Goal: Use online tool/utility: Utilize a website feature to perform a specific function

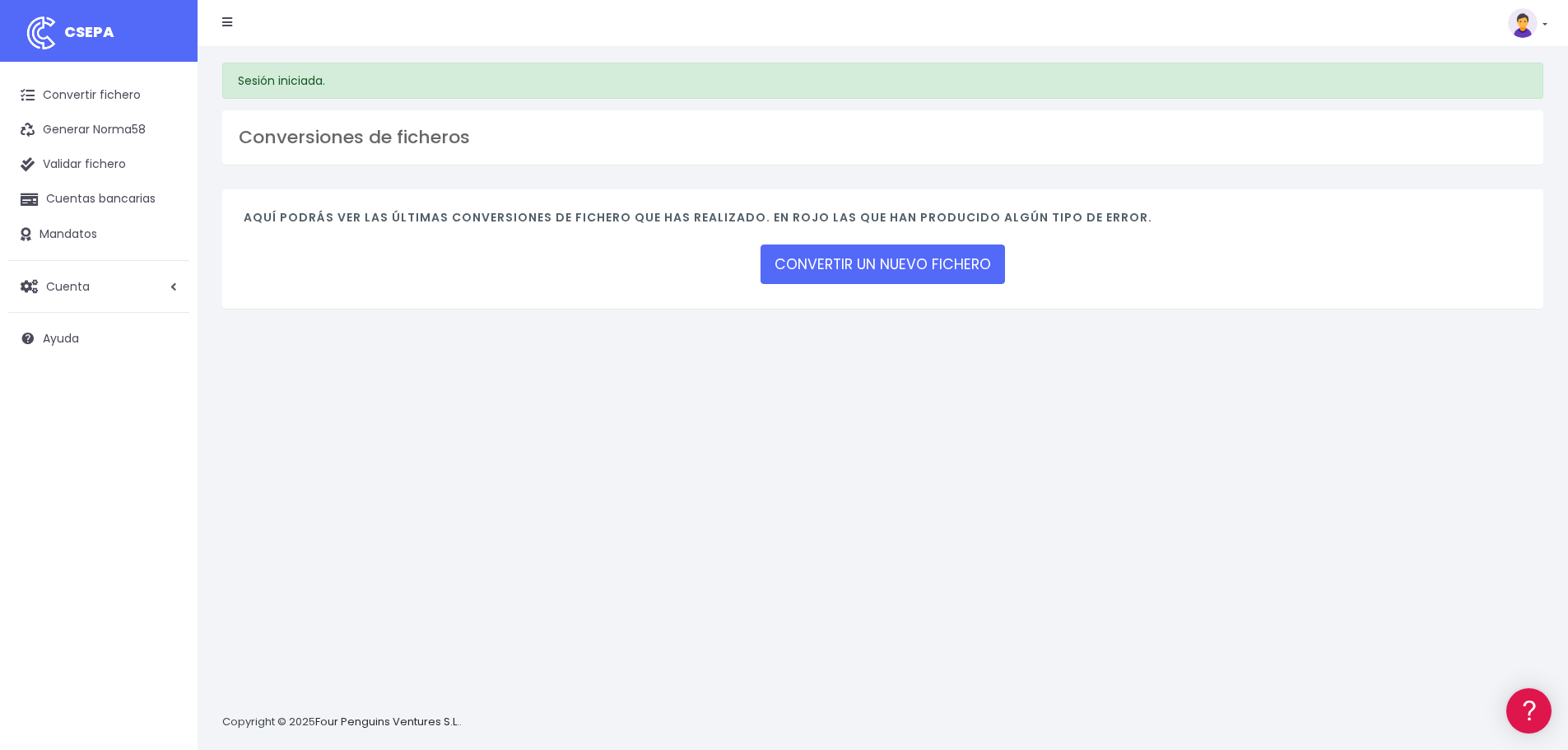
click at [1539, 28] on link at bounding box center [1528, 23] width 39 height 29
click at [1490, 181] on link "Ayuda" at bounding box center [1490, 180] width 114 height 30
click at [887, 288] on div "Aquí podrás ver las últimas conversiones de fichero que has realizado. En rojo …" at bounding box center [882, 249] width 1322 height 119
click at [882, 267] on link "CONVERTIR UN NUEVO FICHERO" at bounding box center [883, 264] width 245 height 39
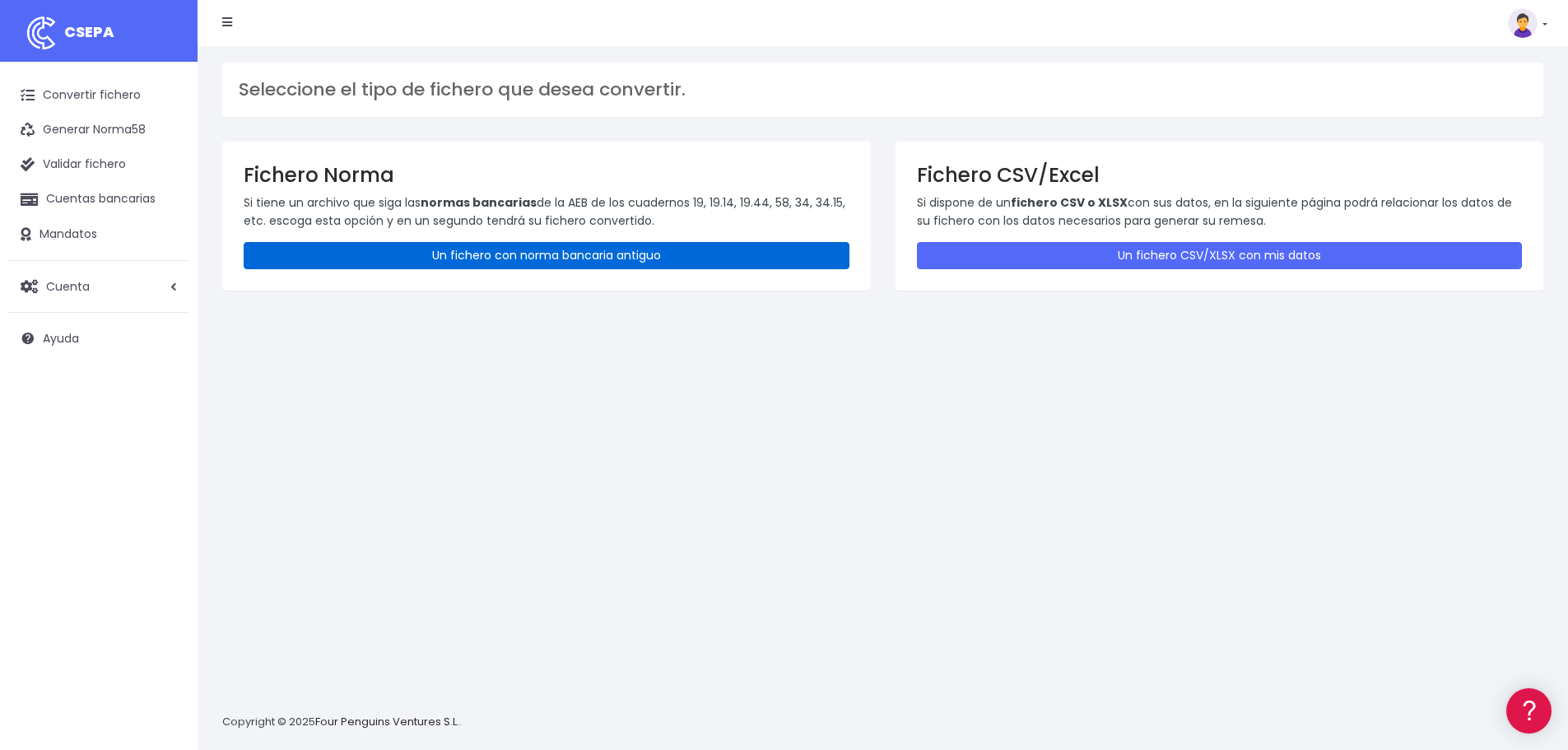
click at [593, 252] on link "Un fichero con norma bancaria antiguo" at bounding box center [546, 256] width 606 height 27
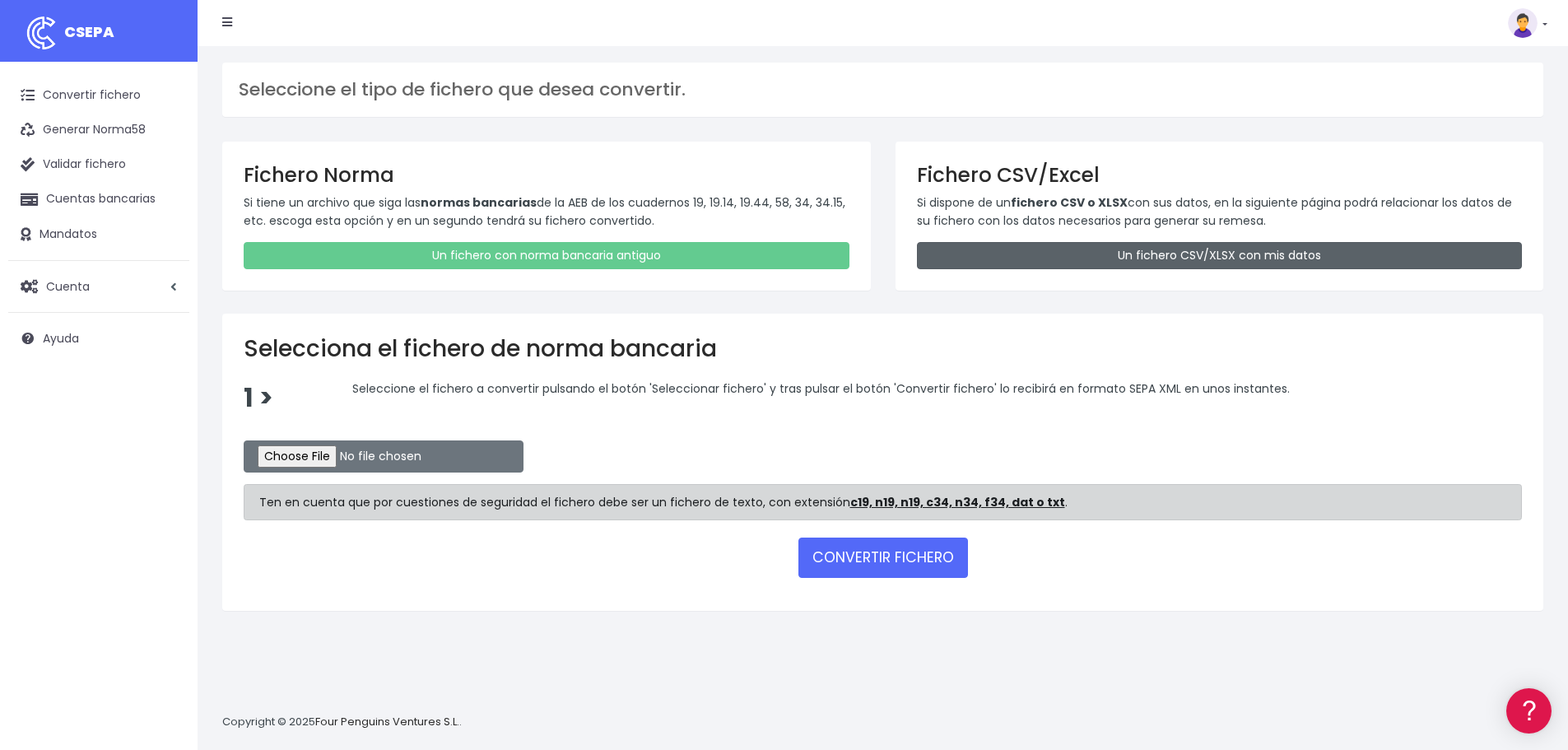
click at [1023, 254] on link "Un fichero CSV/XLSX con mis datos" at bounding box center [1219, 256] width 606 height 27
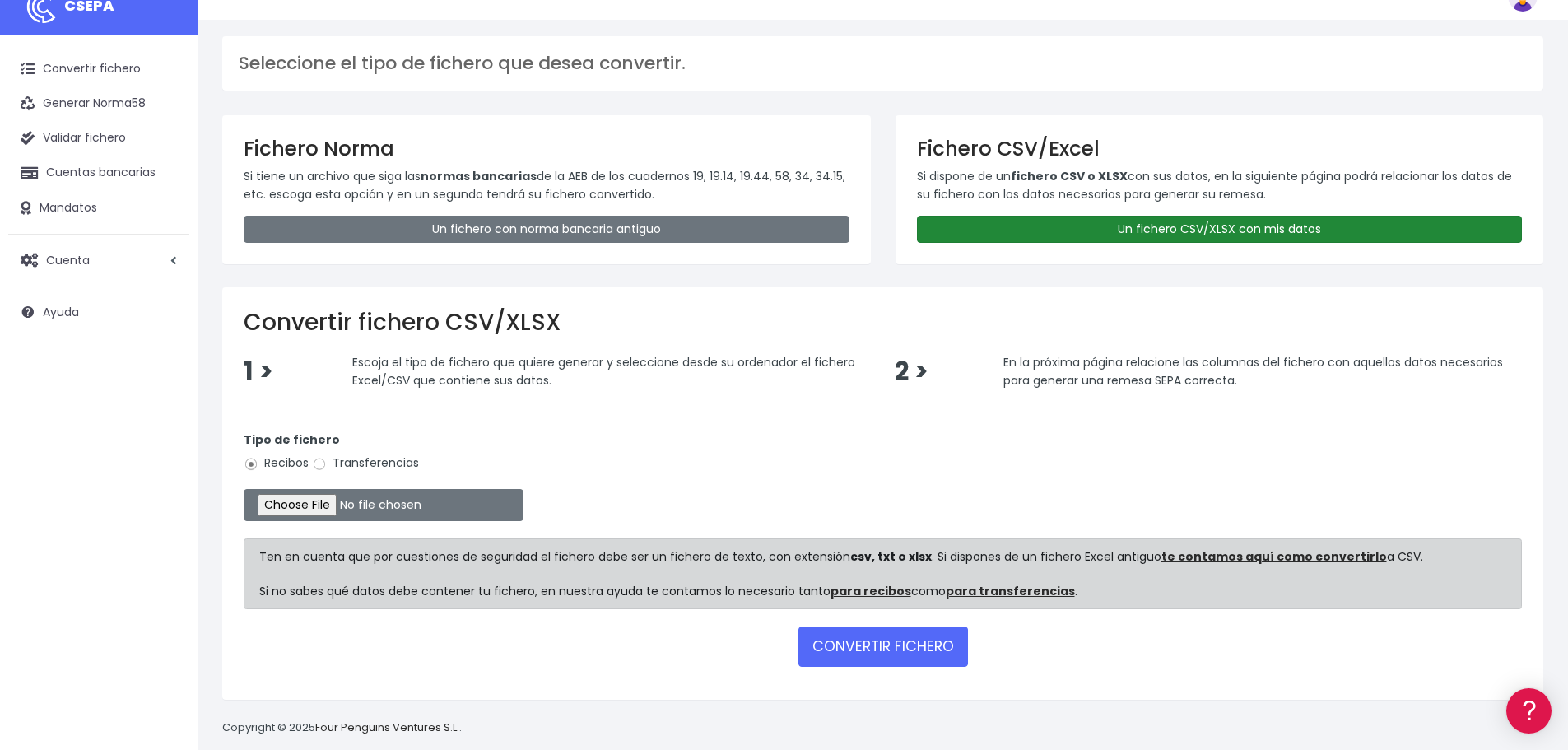
scroll to position [48, 0]
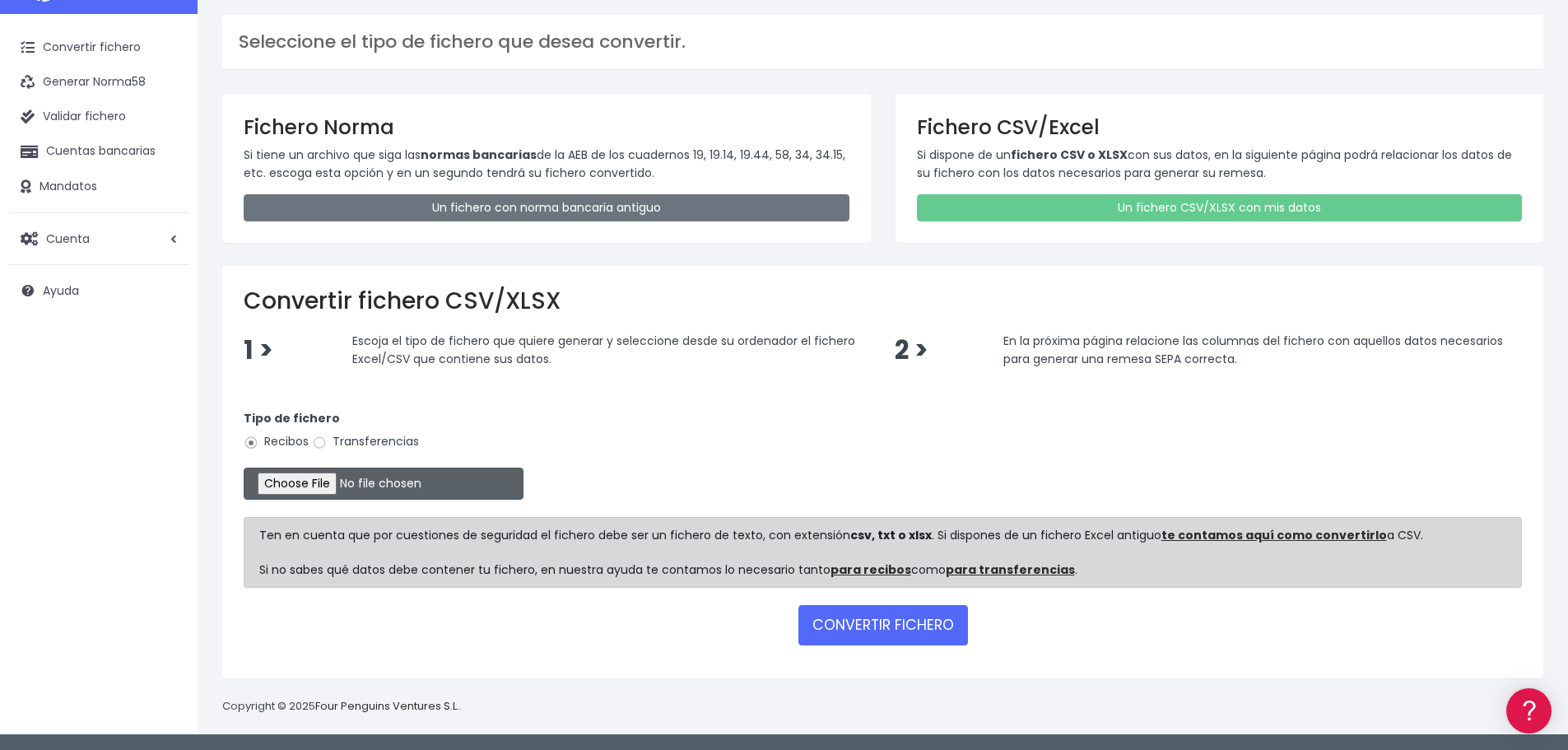
click at [291, 481] on input "file" at bounding box center [384, 484] width 280 height 32
type input "C:\fakepath\incassi_sdd.xlsx"
click at [880, 628] on button "CONVERTIR FICHERO" at bounding box center [883, 624] width 169 height 39
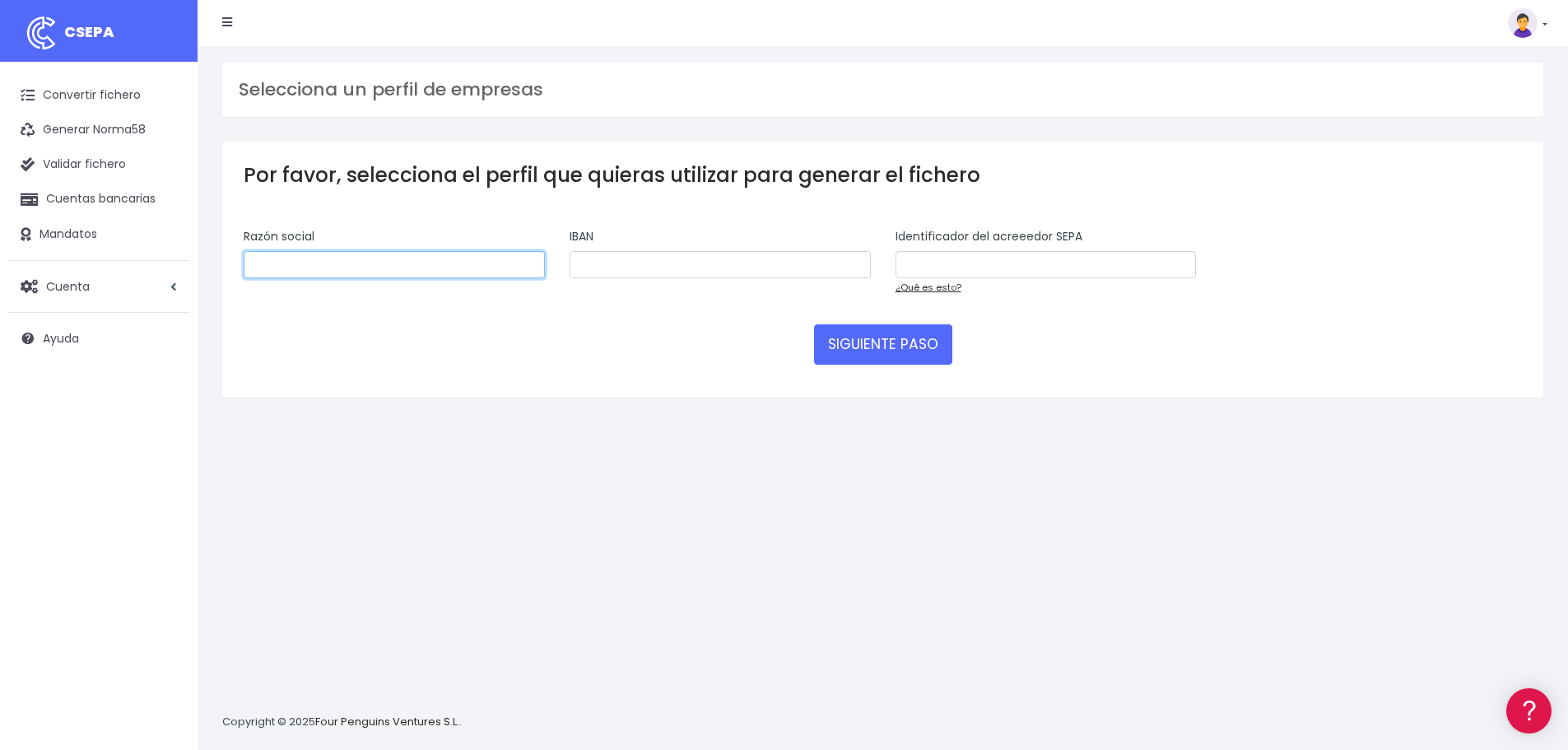
click at [394, 258] on input "text" at bounding box center [395, 265] width 302 height 28
type input "R.T. GAS & POWER SRL"
click at [618, 265] on input "text" at bounding box center [721, 265] width 302 height 28
type input "IT75W0326314900000000000011"
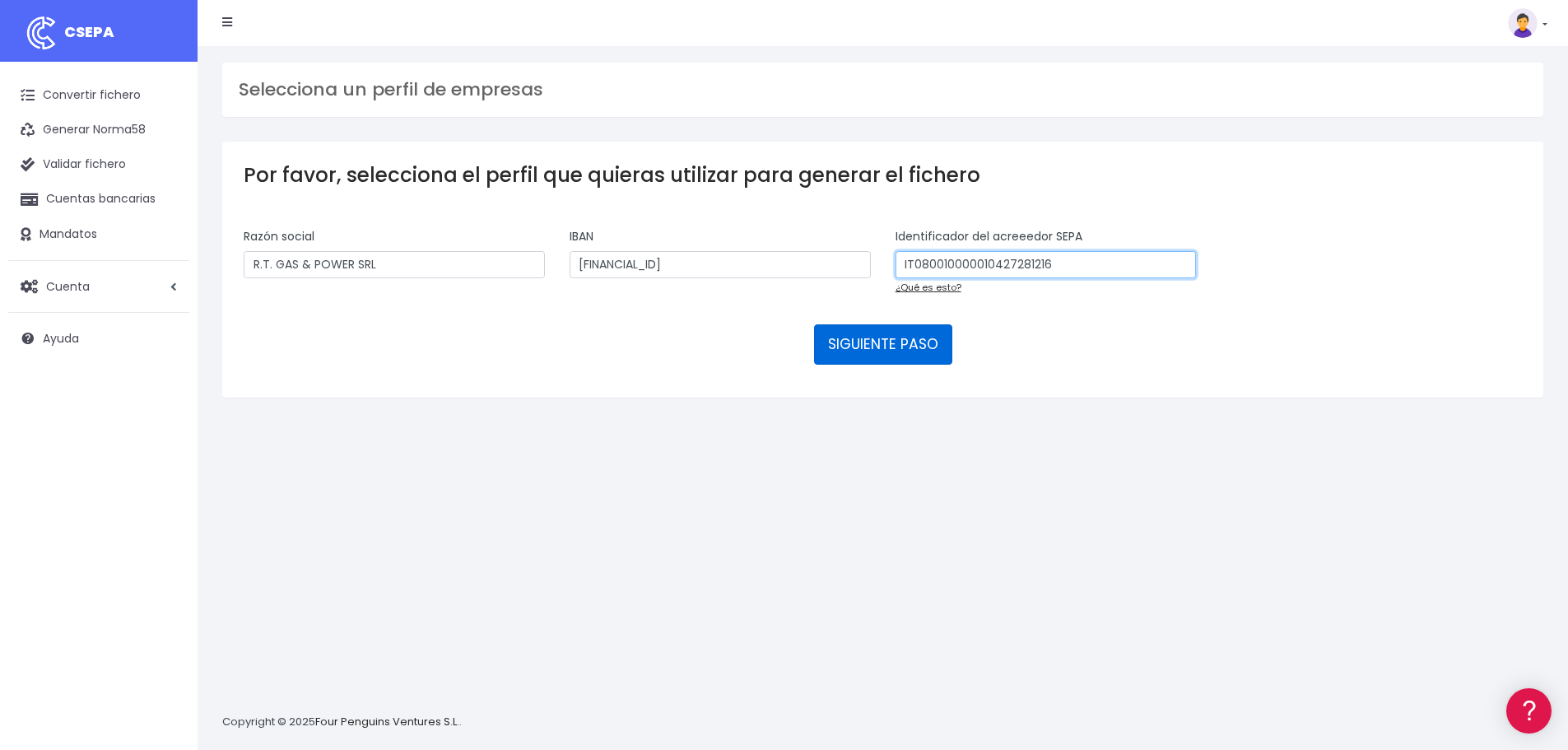
type input "IT080010000010427281216"
click at [850, 350] on button "SIGUIENTE PASO" at bounding box center [883, 344] width 138 height 39
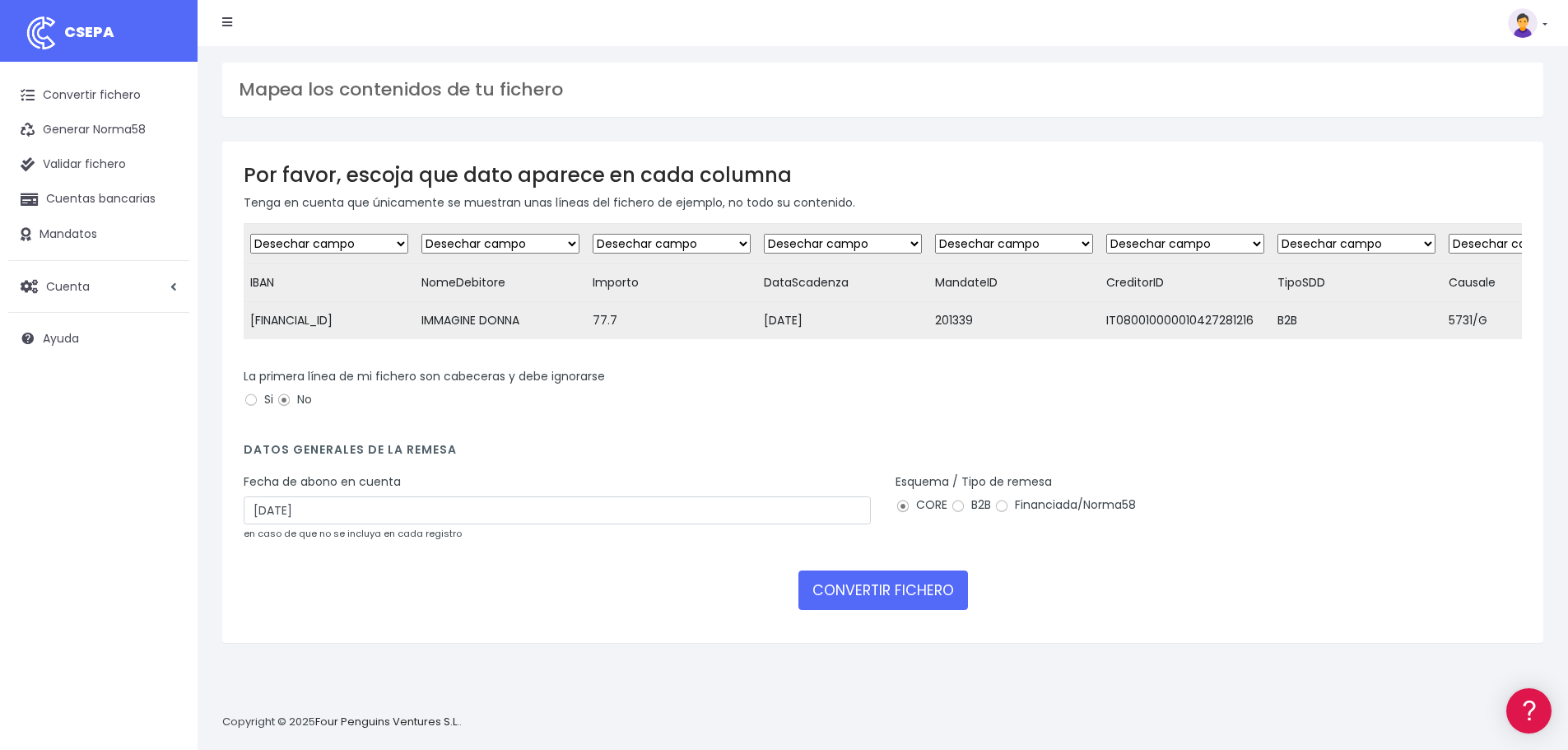
click at [347, 239] on select "Desechar campo Cliente: nombre Cliente: DNI Cliente: Email Cliente: Dirección C…" at bounding box center [329, 244] width 158 height 20
select select "iban"
click at [251, 234] on select "Desechar campo Cliente: nombre Cliente: DNI Cliente: Email Cliente: Dirección C…" at bounding box center [329, 244] width 158 height 20
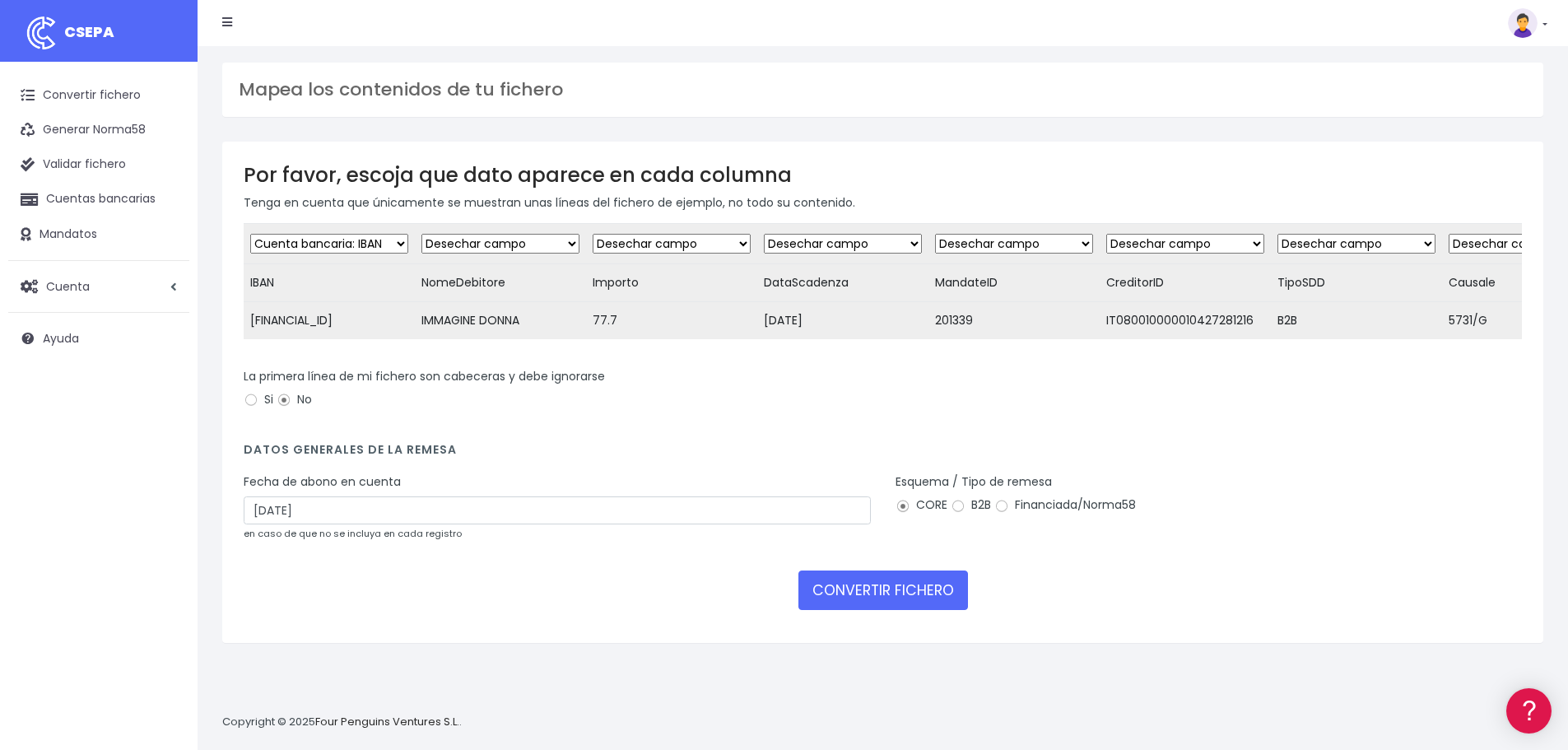
click at [556, 243] on select "Desechar campo Cliente: nombre Cliente: DNI Cliente: Email Cliente: Dirección C…" at bounding box center [500, 244] width 158 height 20
select select "debtor"
click at [438, 234] on select "Desechar campo Cliente: nombre Cliente: DNI Cliente: Email Cliente: Dirección C…" at bounding box center [500, 244] width 158 height 20
click at [684, 253] on select "Desechar campo Cliente: nombre Cliente: DNI Cliente: Email Cliente: Dirección C…" at bounding box center [671, 244] width 158 height 20
select select "amount"
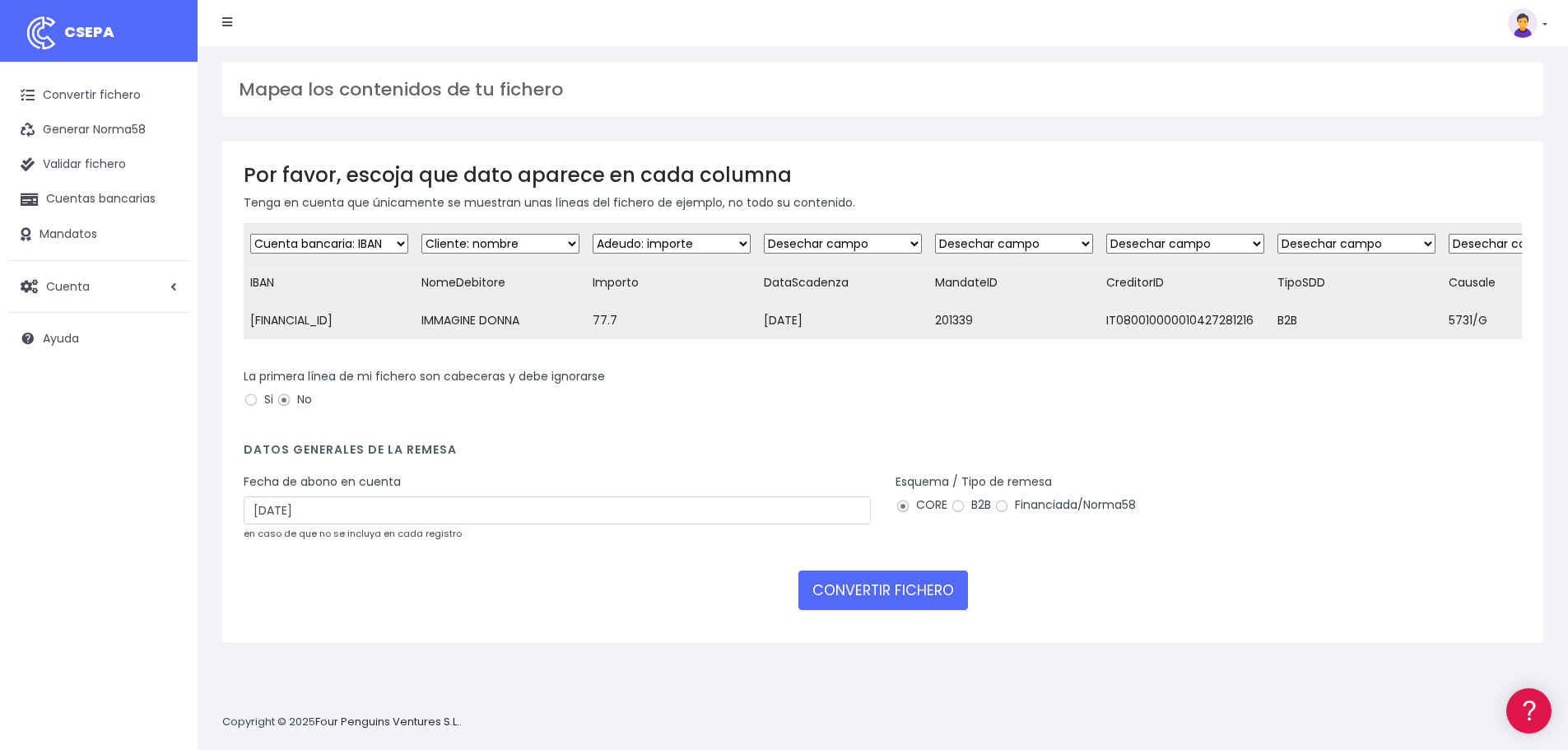
click at [609, 234] on select "Desechar campo Cliente: nombre Cliente: DNI Cliente: Email Cliente: Dirección C…" at bounding box center [671, 244] width 158 height 20
click at [859, 245] on select "Desechar campo Cliente: nombre Cliente: DNI Cliente: Email Cliente: Dirección C…" at bounding box center [843, 244] width 158 height 20
select select "date"
click at [780, 234] on select "Desechar campo Cliente: nombre Cliente: DNI Cliente: Email Cliente: Dirección C…" at bounding box center [843, 244] width 158 height 20
click at [1057, 247] on select "Desechar campo Cliente: nombre Cliente: DNI Cliente: Email Cliente: Dirección C…" at bounding box center [1014, 244] width 158 height 20
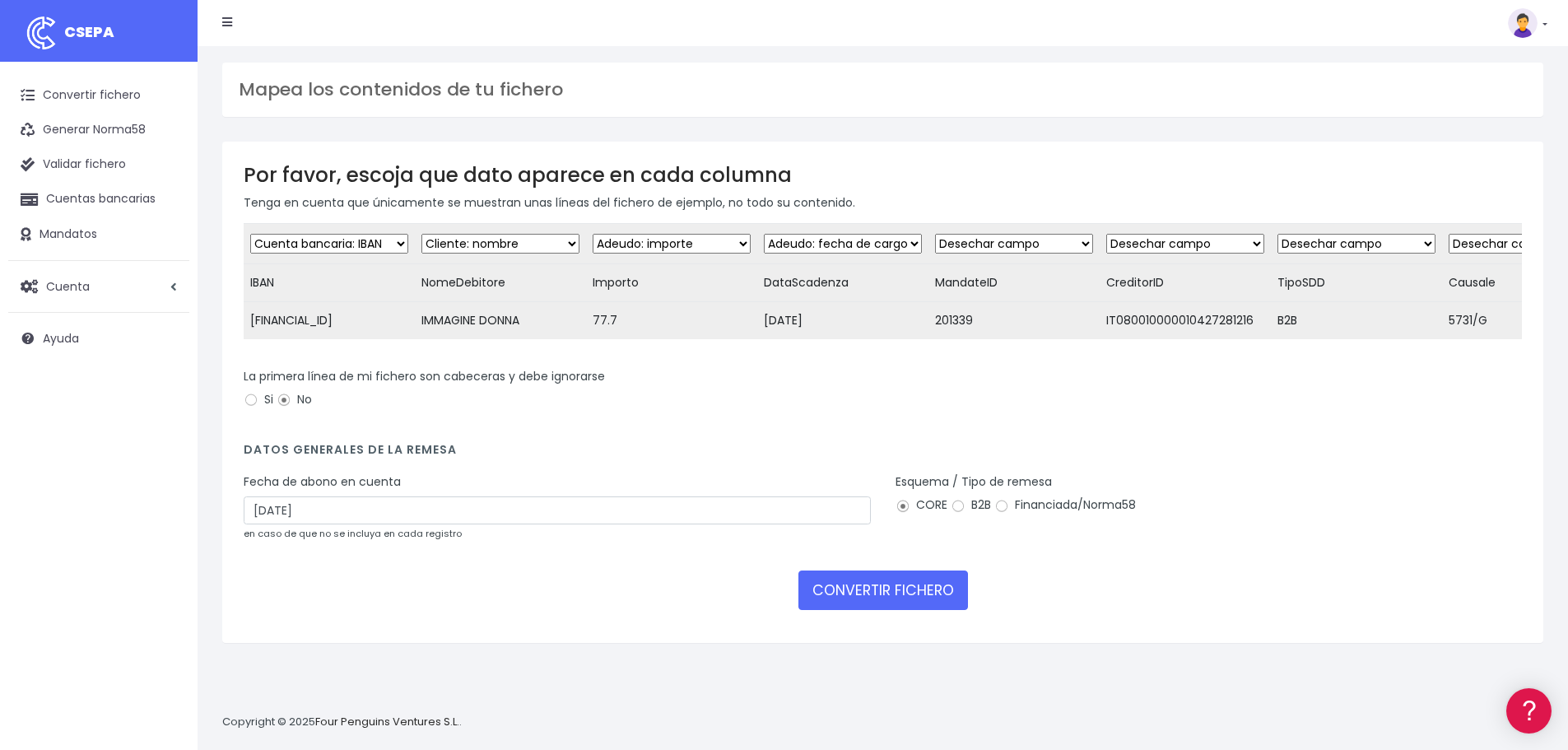
click at [1058, 241] on select "Desechar campo Cliente: nombre Cliente: DNI Cliente: Email Cliente: Dirección C…" at bounding box center [1014, 244] width 158 height 20
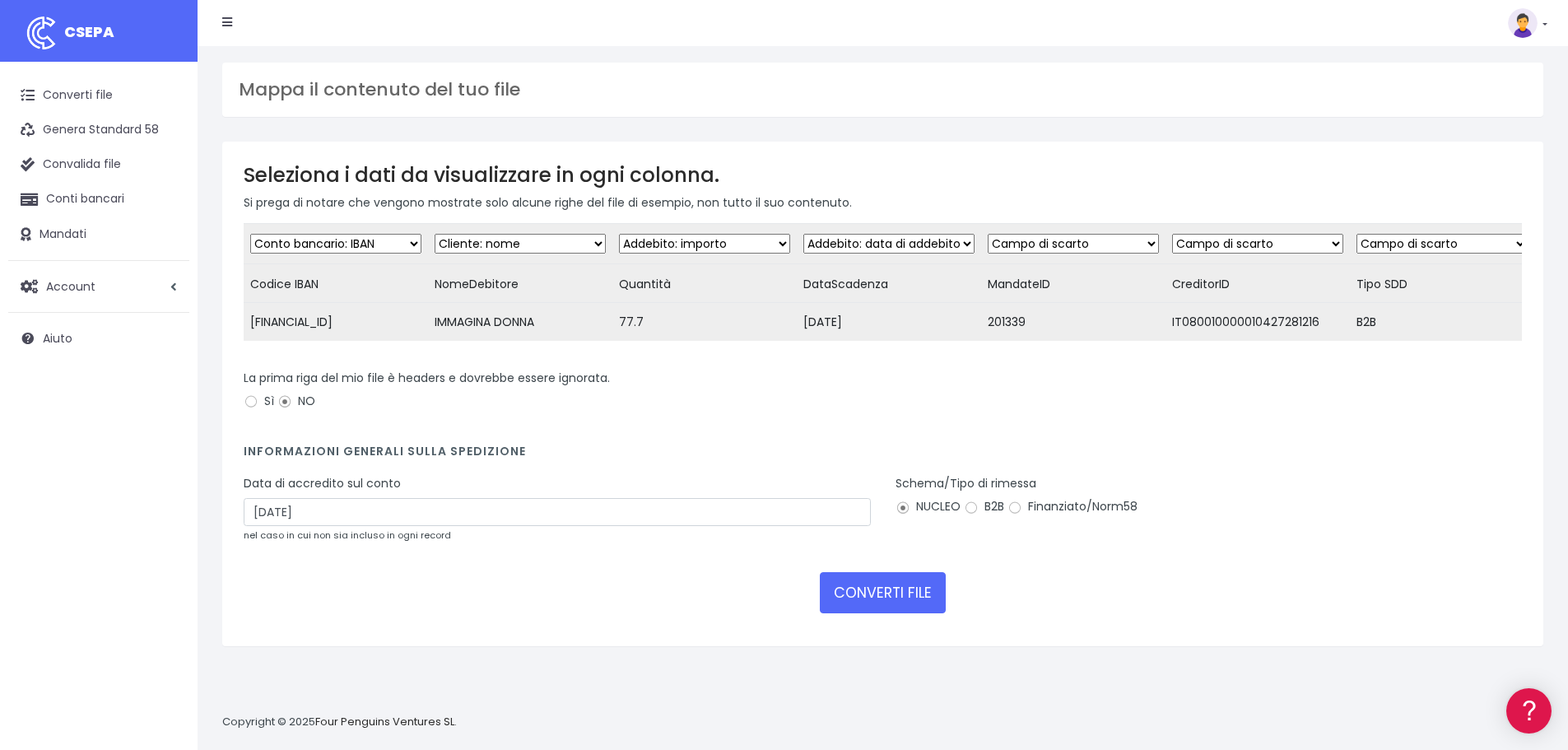
click at [1105, 243] on select "Campo di scarto Cliente: nome Cliente: DNI Cliente: Email Cliente: Indirizzo Cl…" at bounding box center [1074, 244] width 171 height 20
select select "mandate_reference"
click at [999, 234] on select "Campo di scarto Cliente: nome Cliente: DNI Cliente: Email Cliente: Indirizzo Cl…" at bounding box center [1074, 244] width 171 height 20
click at [1322, 241] on select "Campo di scarto Cliente: nome Cliente: DNI Cliente: Email Cliente: Indirizzo Cl…" at bounding box center [1258, 244] width 171 height 20
click at [1455, 245] on select "Campo di scarto Cliente: nome Cliente: DNI Cliente: Email Cliente: Indirizzo Cl…" at bounding box center [1442, 244] width 171 height 20
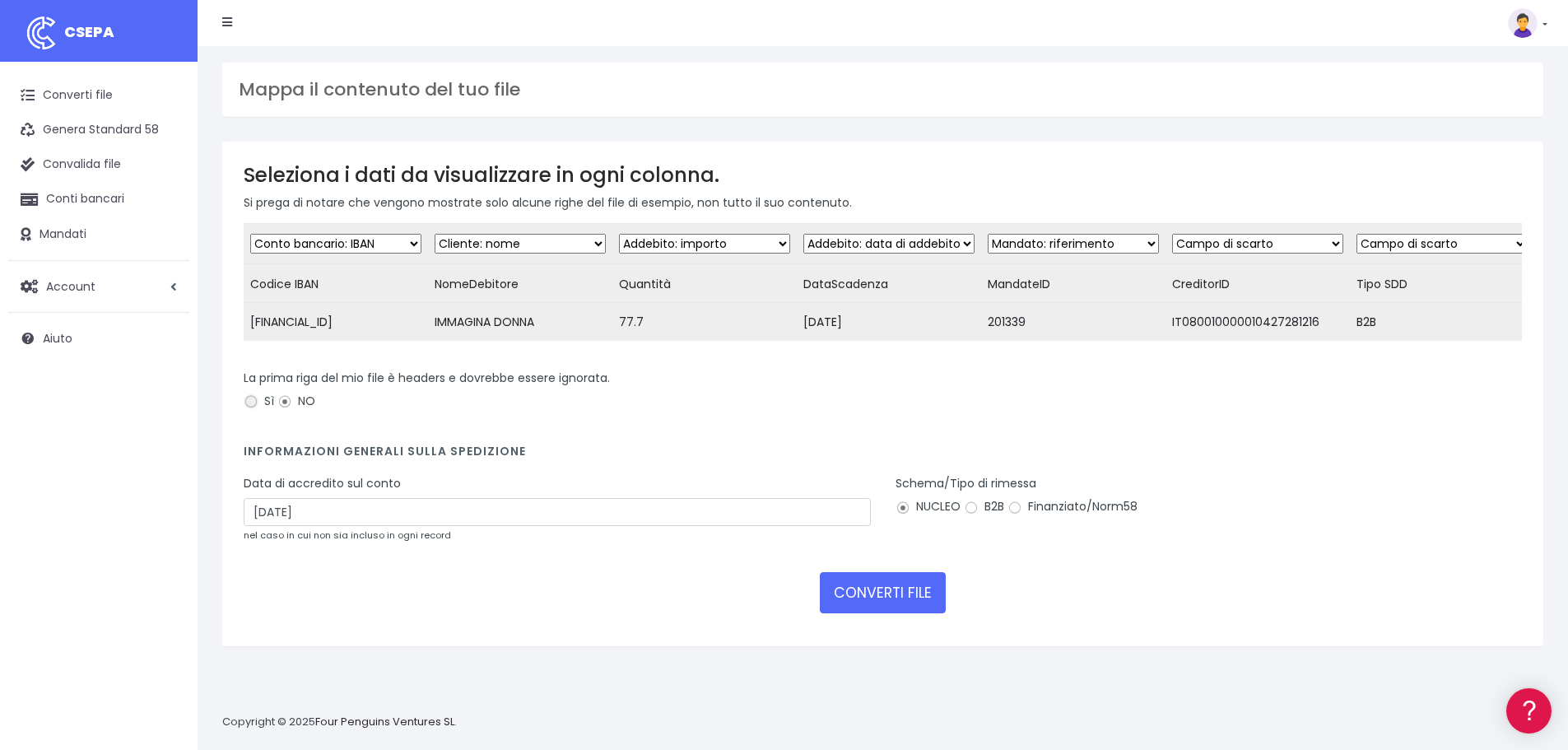
click at [253, 409] on input "Sì" at bounding box center [251, 402] width 15 height 15
radio input "true"
click at [1149, 240] on select "Campo di scarto Cliente: nome Cliente: DNI Cliente: Email Cliente: Indirizzo Cl…" at bounding box center [1074, 244] width 171 height 20
click at [999, 234] on select "Campo di scarto Cliente: nome Cliente: DNI Cliente: Email Cliente: Indirizzo Cl…" at bounding box center [1074, 244] width 171 height 20
click at [1294, 239] on select "Campo di scarto Cliente: nome Cliente: DNI Cliente: Email Cliente: Indirizzo Cl…" at bounding box center [1258, 244] width 171 height 20
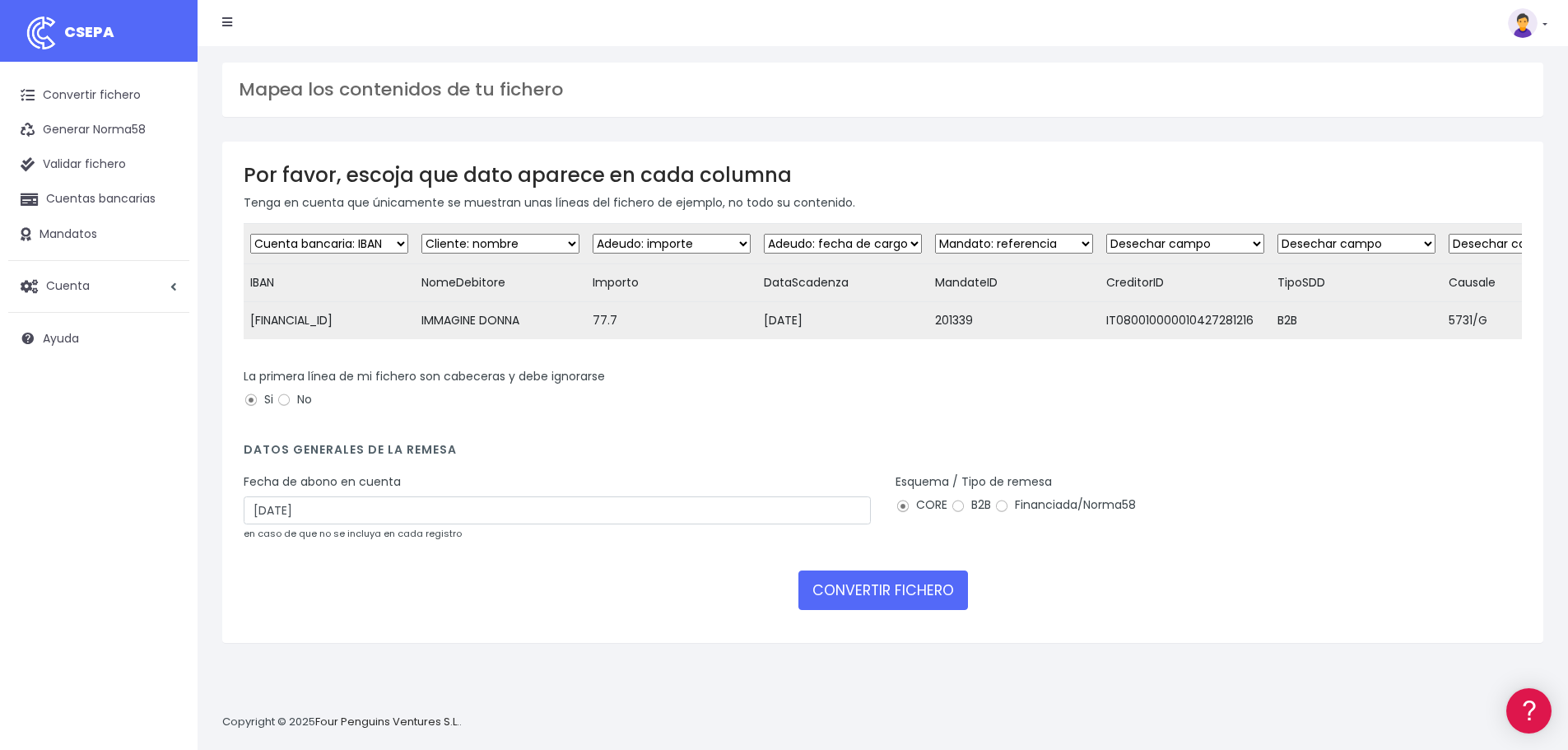
drag, startPoint x: 1342, startPoint y: 435, endPoint x: 1332, endPoint y: 429, distance: 11.7
click at [1339, 426] on div "La primera línea de mi fichero son cabeceras y debe ignorarse Si No" at bounding box center [882, 396] width 1303 height 58
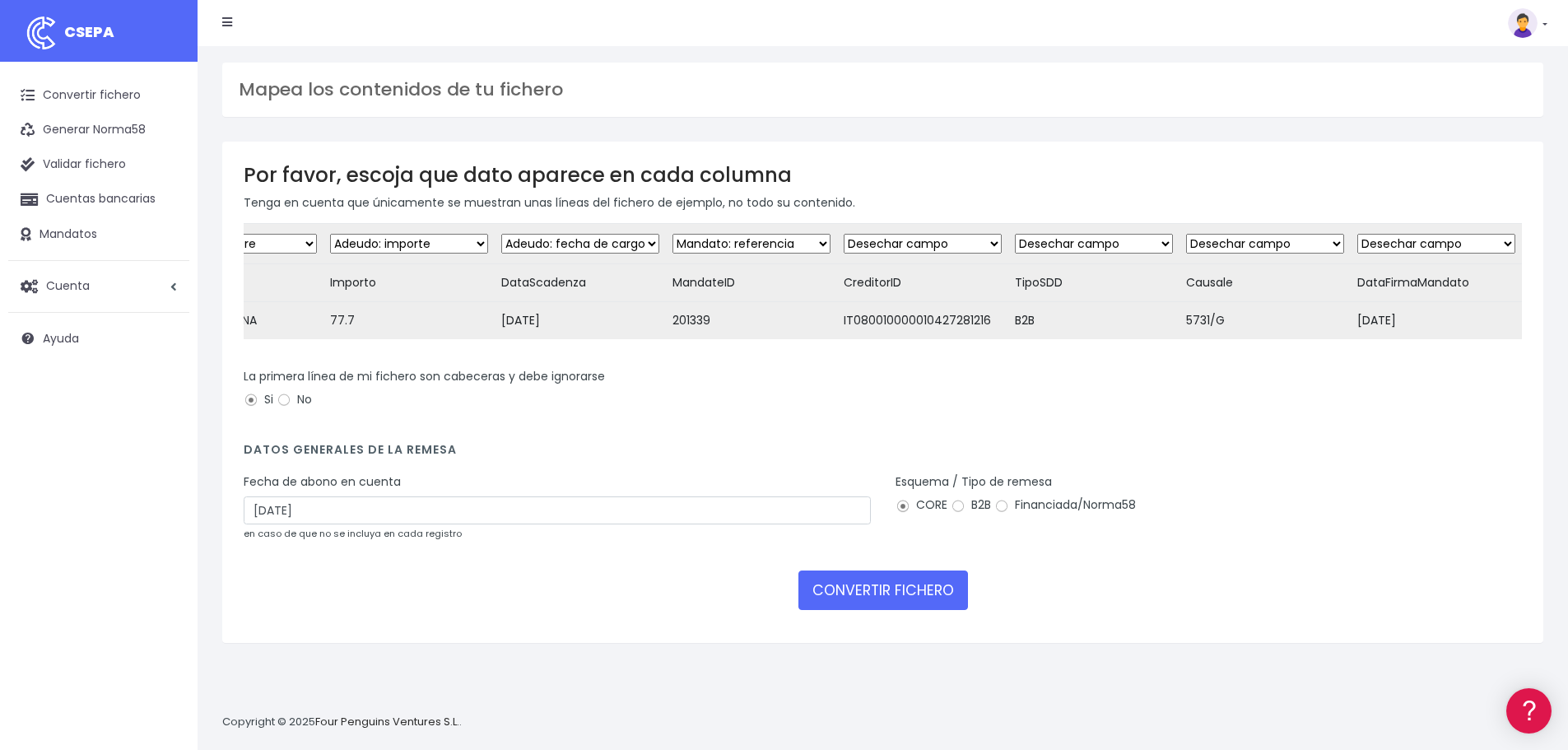
scroll to position [0, 292]
click at [1447, 241] on select "Desechar campo Cliente: nombre Cliente: DNI Cliente: Email Cliente: Dirección C…" at bounding box center [1436, 244] width 158 height 20
click at [1265, 396] on div "La primera línea de mi fichero son cabeceras y debe ignorarse Si No" at bounding box center [883, 391] width 1279 height 46
click at [1270, 246] on select "Desechar campo Cliente: nombre Cliente: DNI Cliente: Email Cliente: Dirección C…" at bounding box center [1265, 244] width 158 height 20
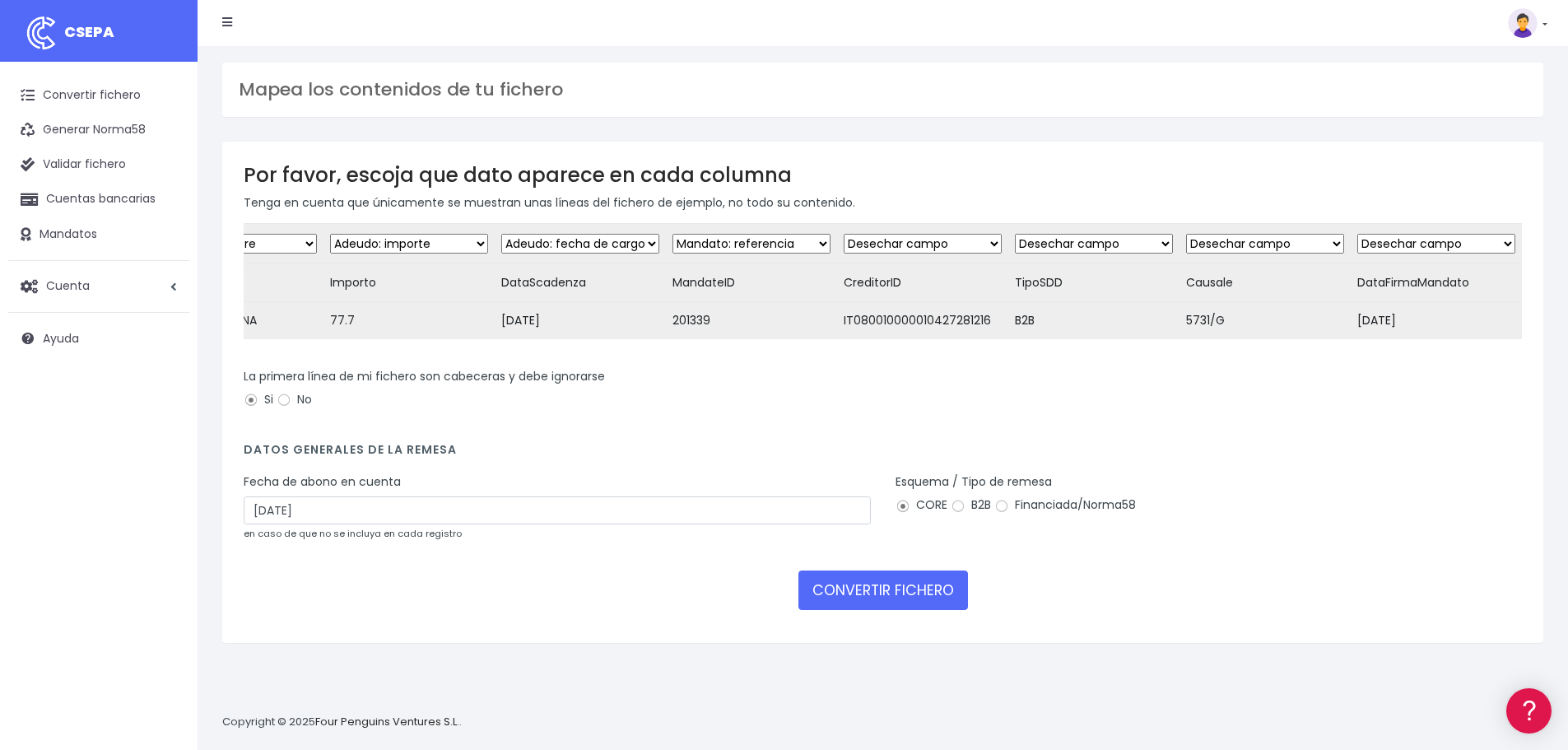
click at [1208, 251] on select "Desechar campo Cliente: nombre Cliente: DNI Cliente: Email Cliente: Dirección C…" at bounding box center [1265, 244] width 158 height 20
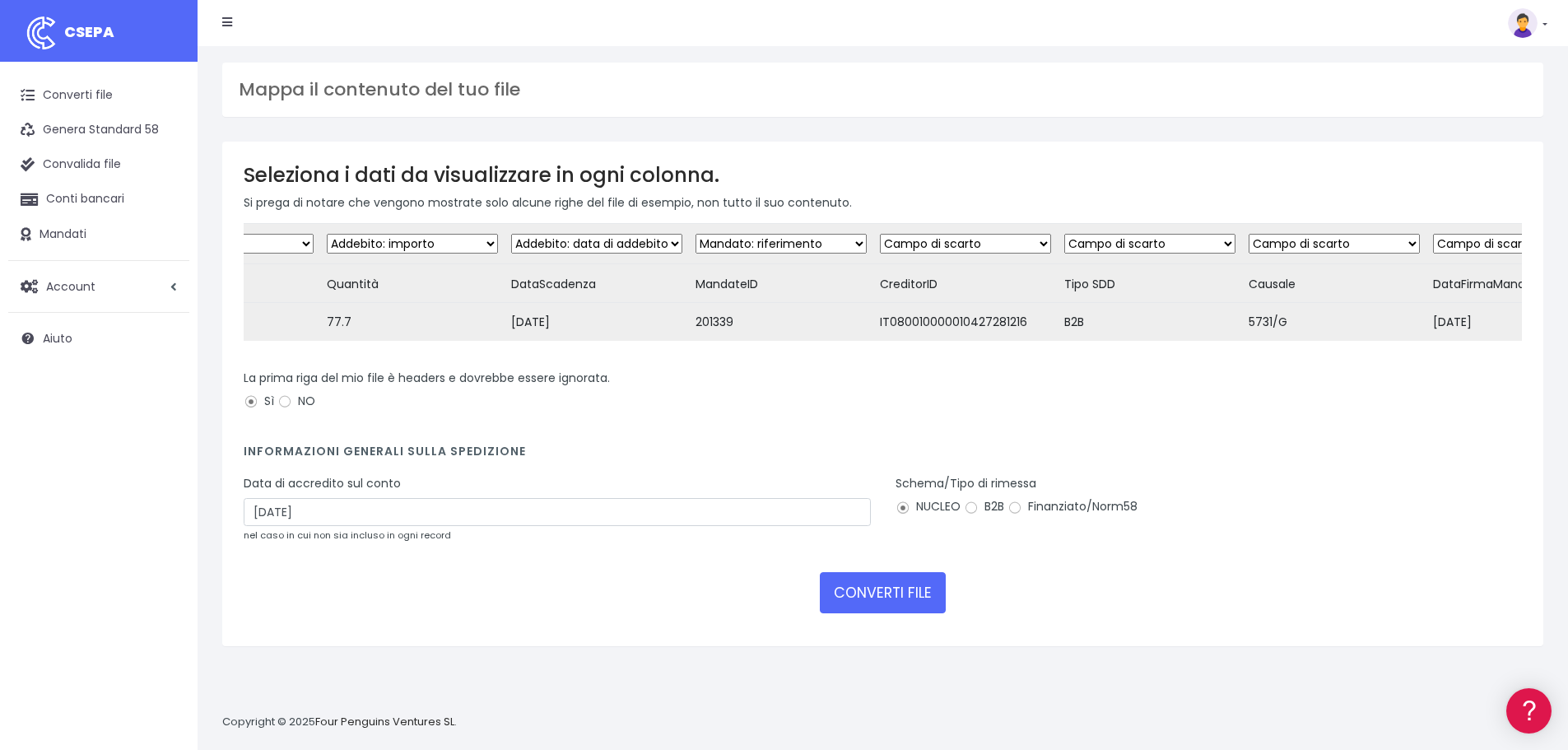
click at [1329, 255] on td "Campo di scarto Cliente: nome Cliente: DNI Cliente: Email Cliente: Indirizzo Cl…" at bounding box center [1334, 244] width 184 height 40
click at [1334, 250] on select "Campo di scarto Cliente: nome Cliente: DNI Cliente: Email Cliente: Indirizzo Cl…" at bounding box center [1334, 244] width 171 height 20
select select "description"
click at [1267, 234] on select "Campo di scarto Cliente: nome Cliente: DNI Cliente: Email Cliente: Indirizzo Cl…" at bounding box center [1334, 244] width 171 height 20
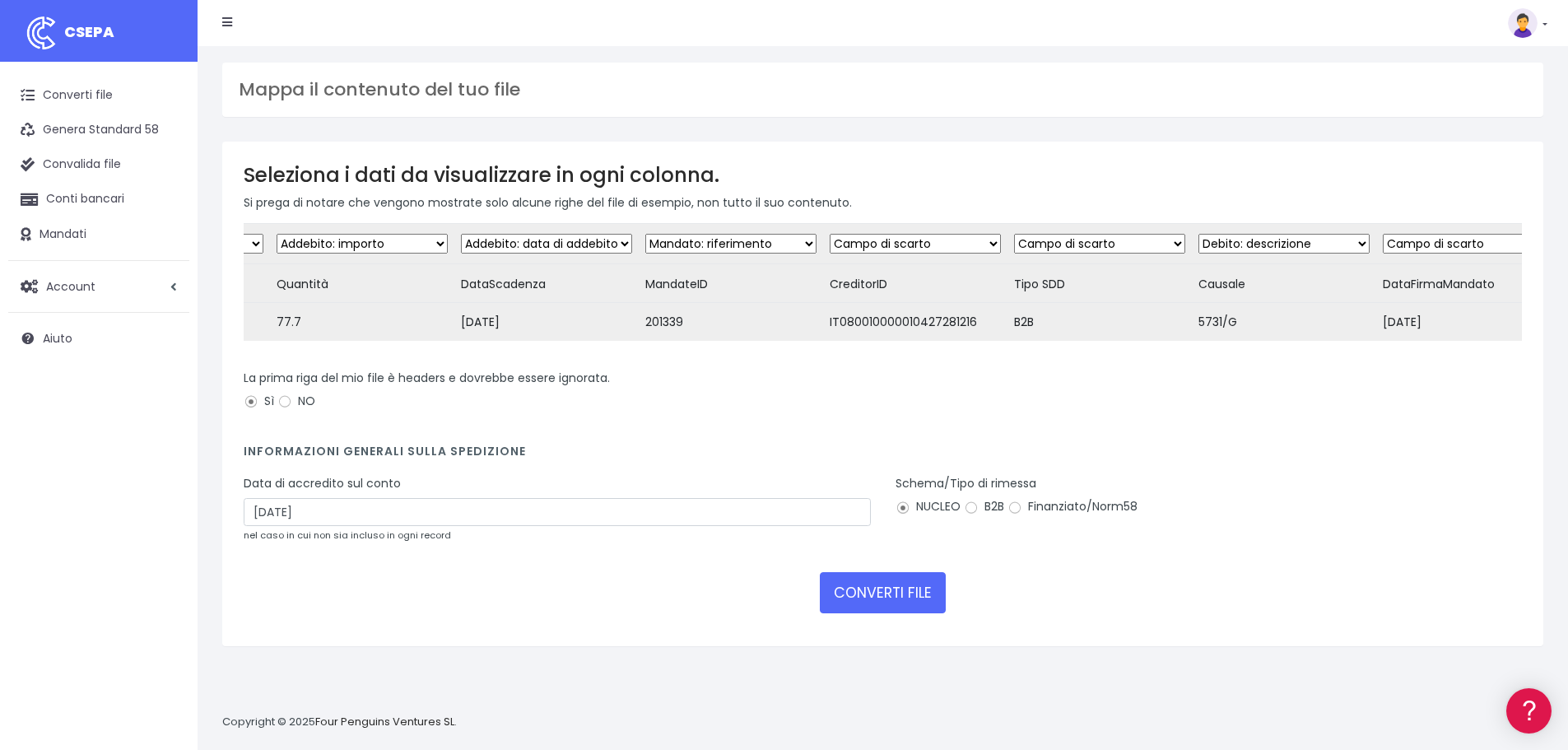
scroll to position [0, 417]
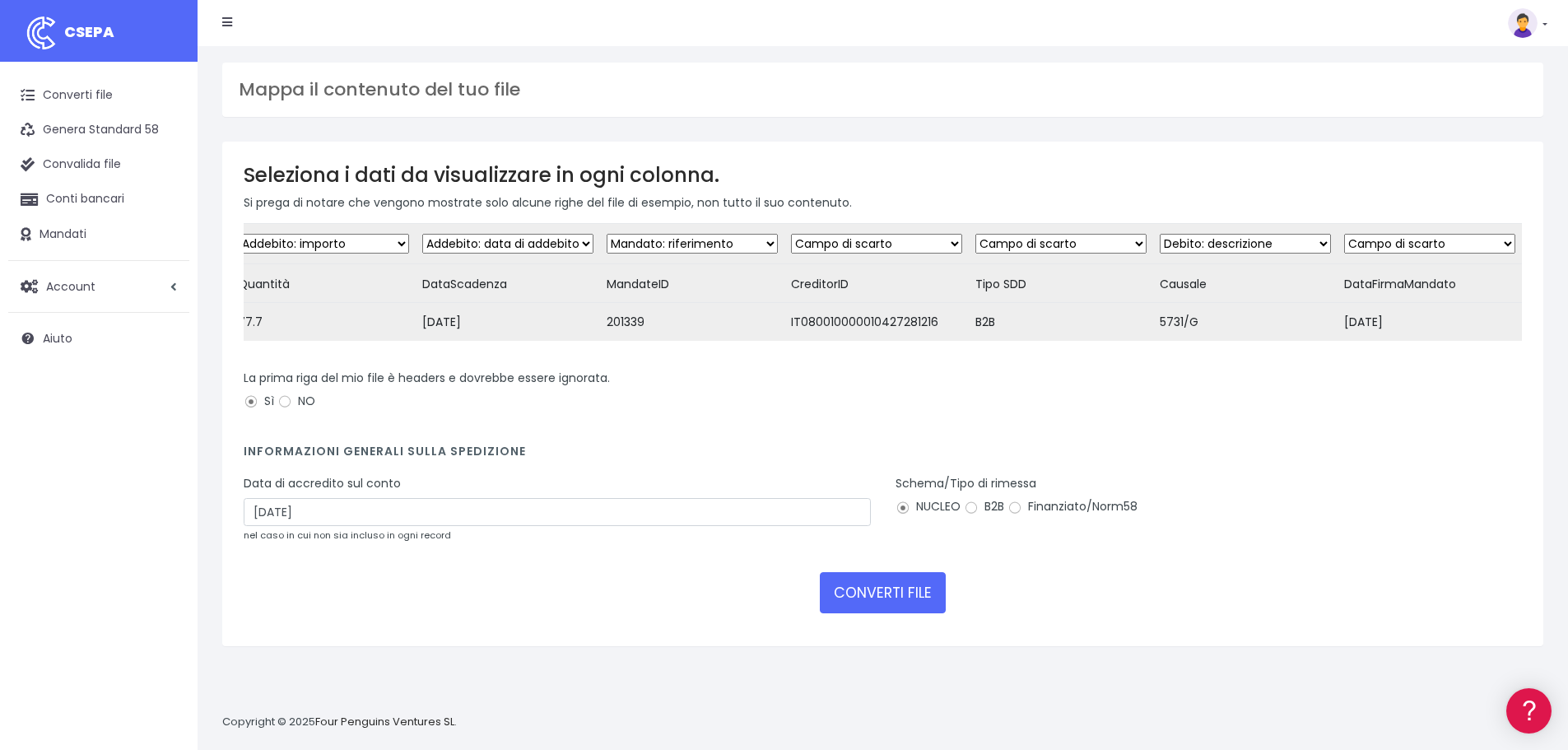
click at [1032, 247] on select "Campo di scarto Cliente: nome Cliente: DNI Cliente: Email Cliente: Indirizzo Cl…" at bounding box center [1061, 244] width 171 height 20
select select "description"
click at [975, 234] on select "Campo di scarto Cliente: nome Cliente: DNI Cliente: Email Cliente: Indirizzo Cl…" at bounding box center [1061, 244] width 171 height 20
click at [1203, 238] on select "Campo di scarto Cliente: nome Cliente: DNI Cliente: Email Cliente: Indirizzo Cl…" at bounding box center [1245, 244] width 171 height 20
select select "reference"
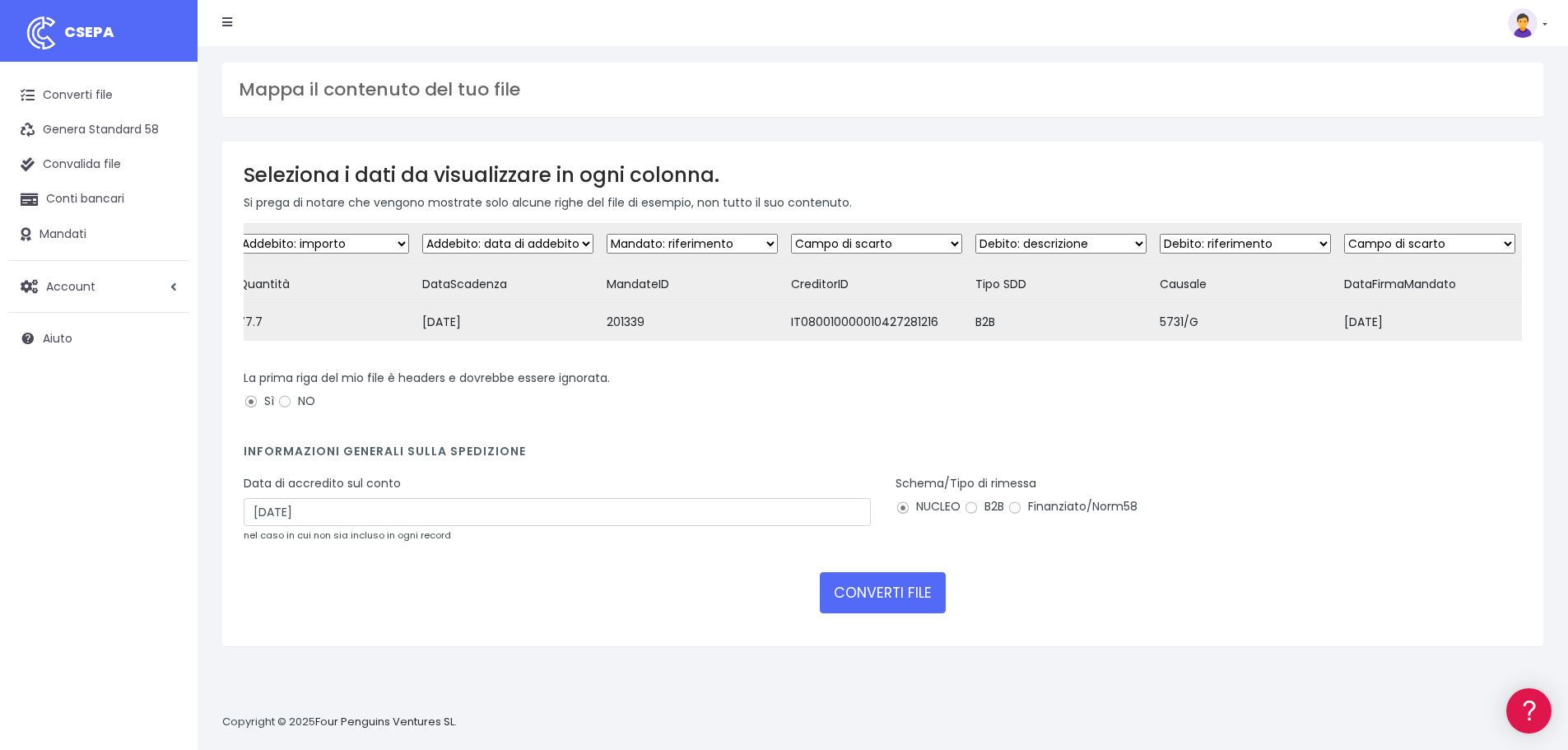
click at [1160, 234] on select "Campo di scarto Cliente: nome Cliente: DNI Cliente: Email Cliente: Indirizzo Cl…" at bounding box center [1245, 244] width 171 height 20
click at [858, 249] on select "Campo di scarto Cliente: nome Cliente: DNI Cliente: Email Cliente: Indirizzo Cl…" at bounding box center [877, 244] width 171 height 20
click at [791, 234] on select "Campo di scarto Cliente: nome Cliente: DNI Cliente: Email Cliente: Indirizzo Cl…" at bounding box center [877, 244] width 171 height 20
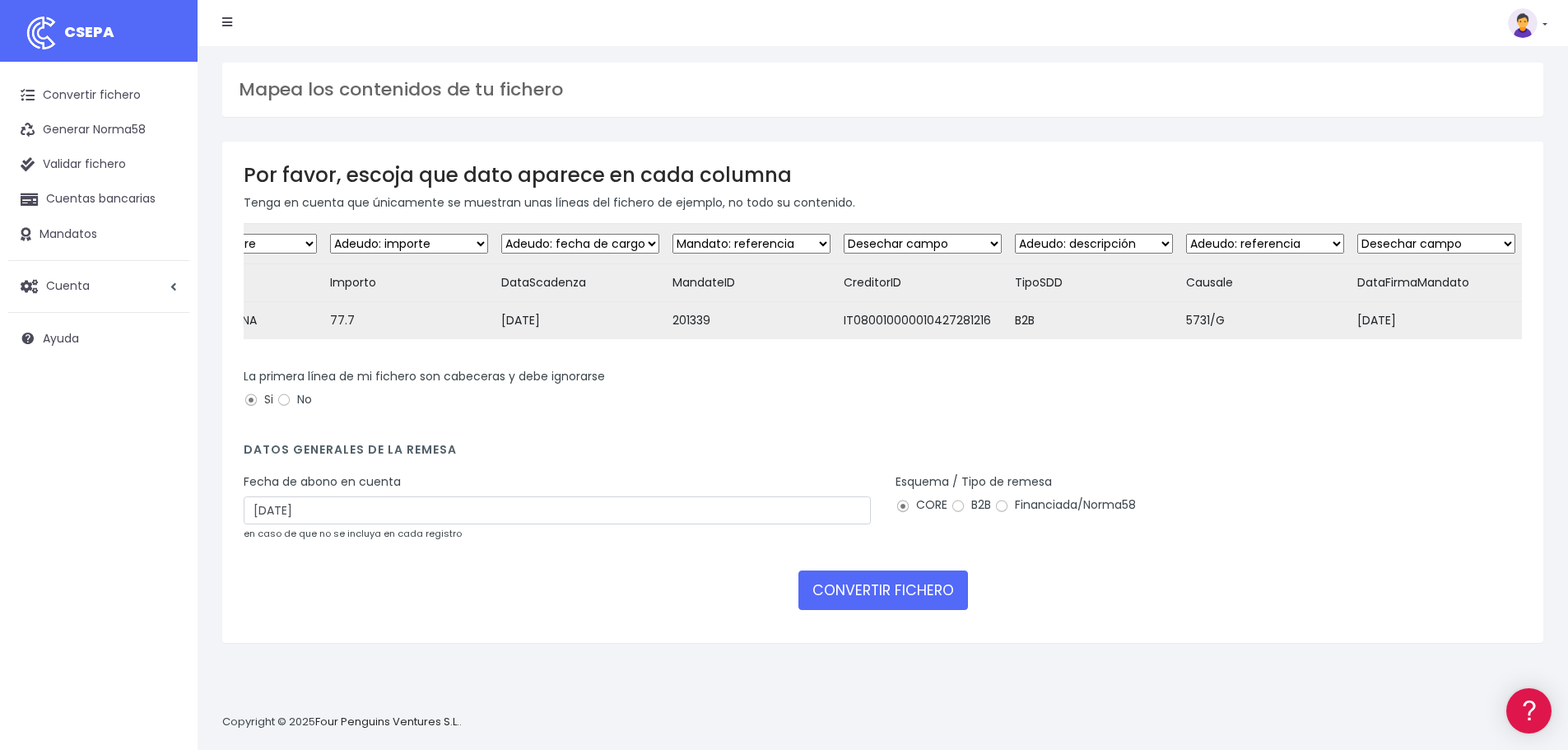
scroll to position [0, 292]
click at [962, 514] on input "B2B" at bounding box center [959, 506] width 15 height 15
radio input "true"
click at [1080, 245] on select "Desechar campo Cliente: nombre Cliente: DNI Cliente: Email Cliente: Dirección C…" at bounding box center [1094, 244] width 158 height 20
select select "dismiss"
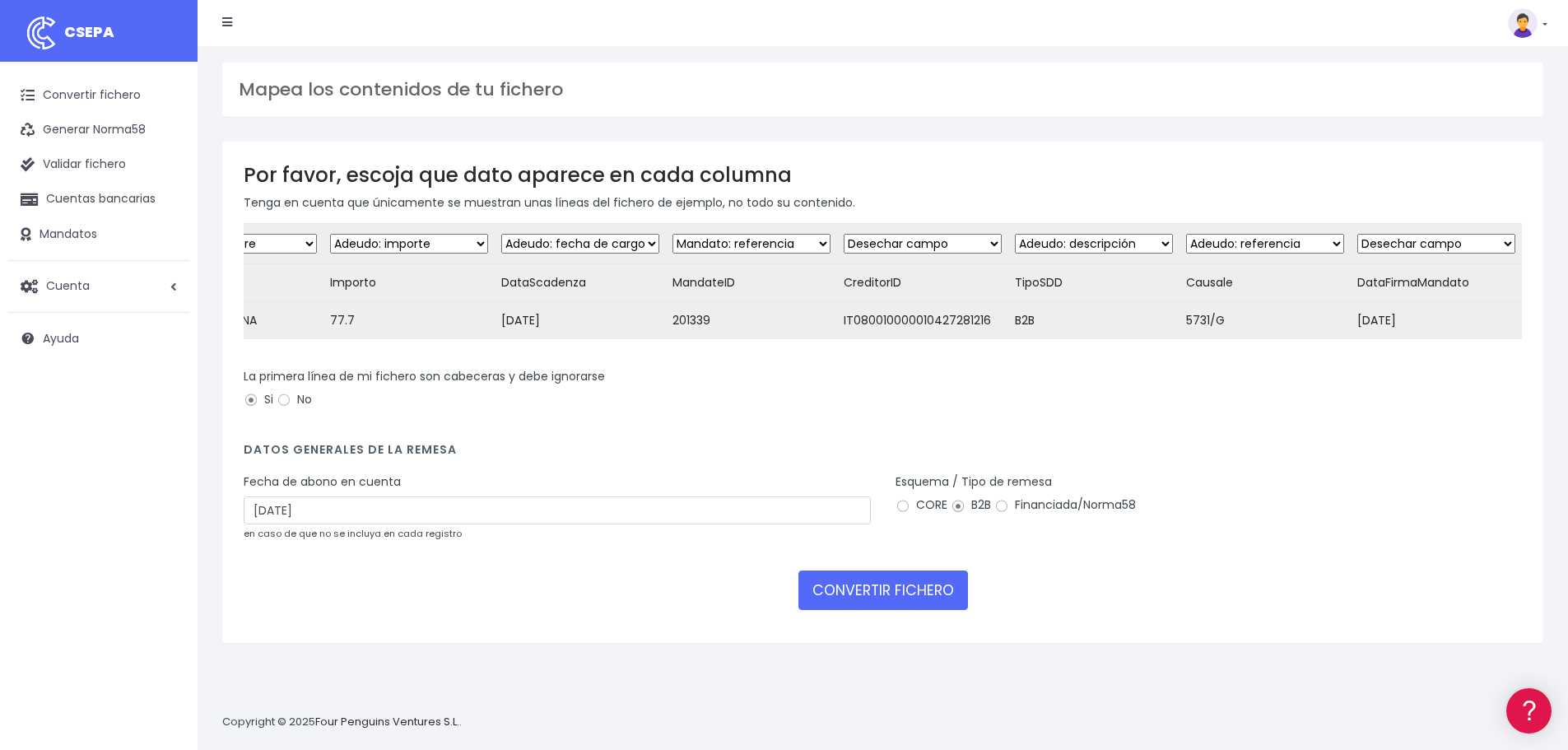
click at [1015, 234] on select "Desechar campo Cliente: nombre Cliente: DNI Cliente: Email Cliente: Dirección C…" at bounding box center [1094, 244] width 158 height 20
click at [1246, 244] on select "Desechar campo Cliente: nombre Cliente: DNI Cliente: Email Cliente: Dirección C…" at bounding box center [1265, 244] width 158 height 20
select select "description"
click at [1187, 234] on select "Desechar campo Cliente: nombre Cliente: DNI Cliente: Email Cliente: Dirección C…" at bounding box center [1265, 244] width 158 height 20
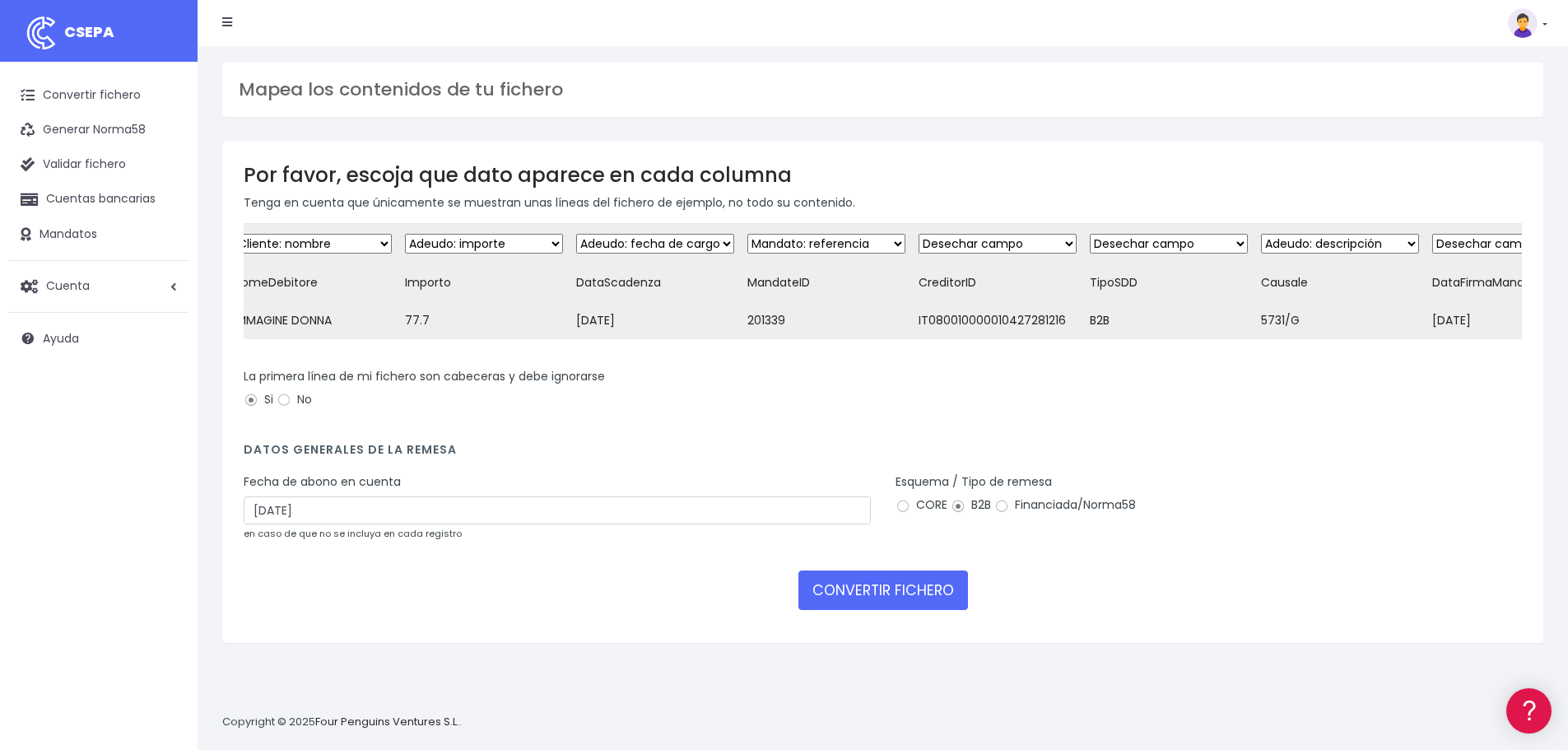
scroll to position [0, 54]
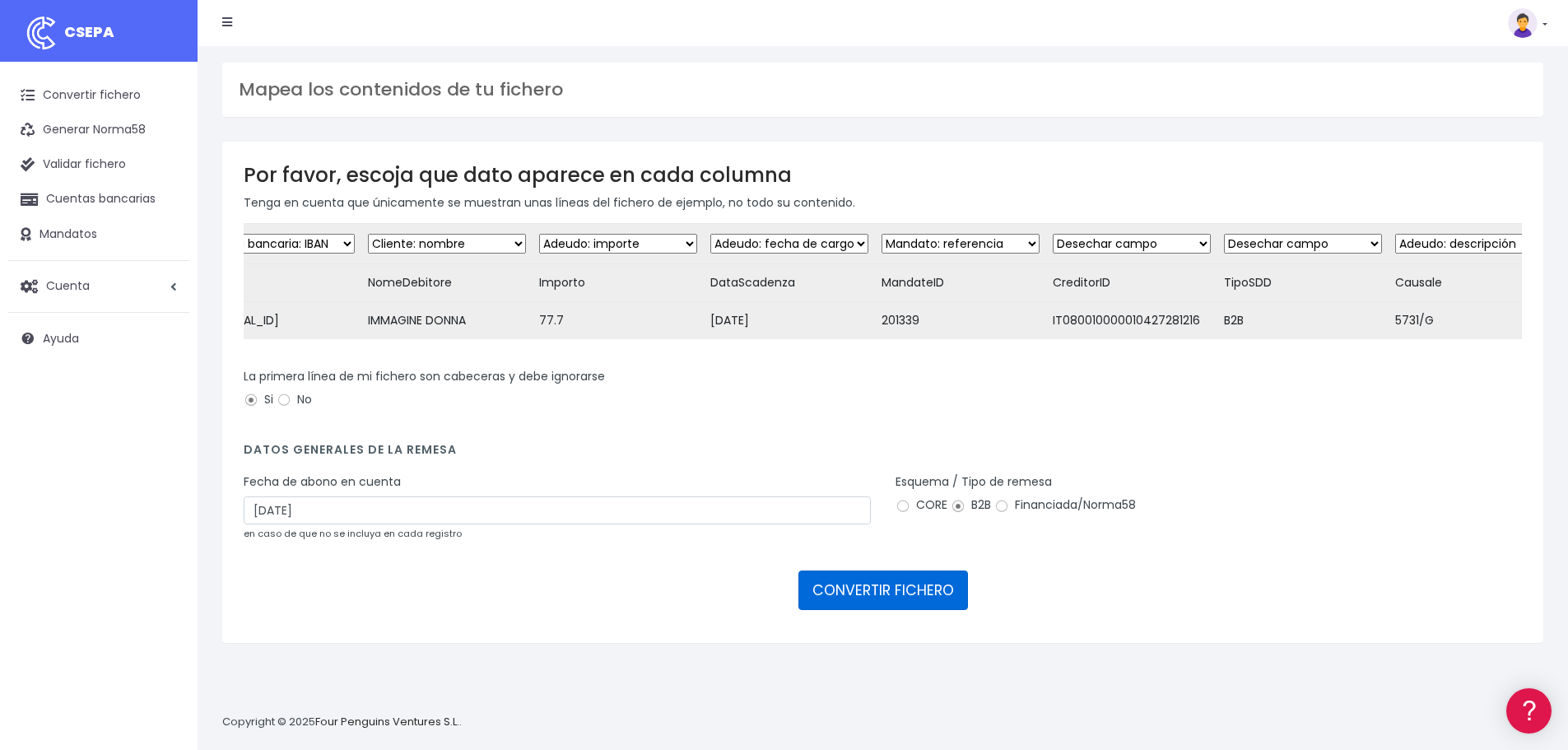
click at [934, 610] on button "CONVERTIR FICHERO" at bounding box center [883, 590] width 169 height 39
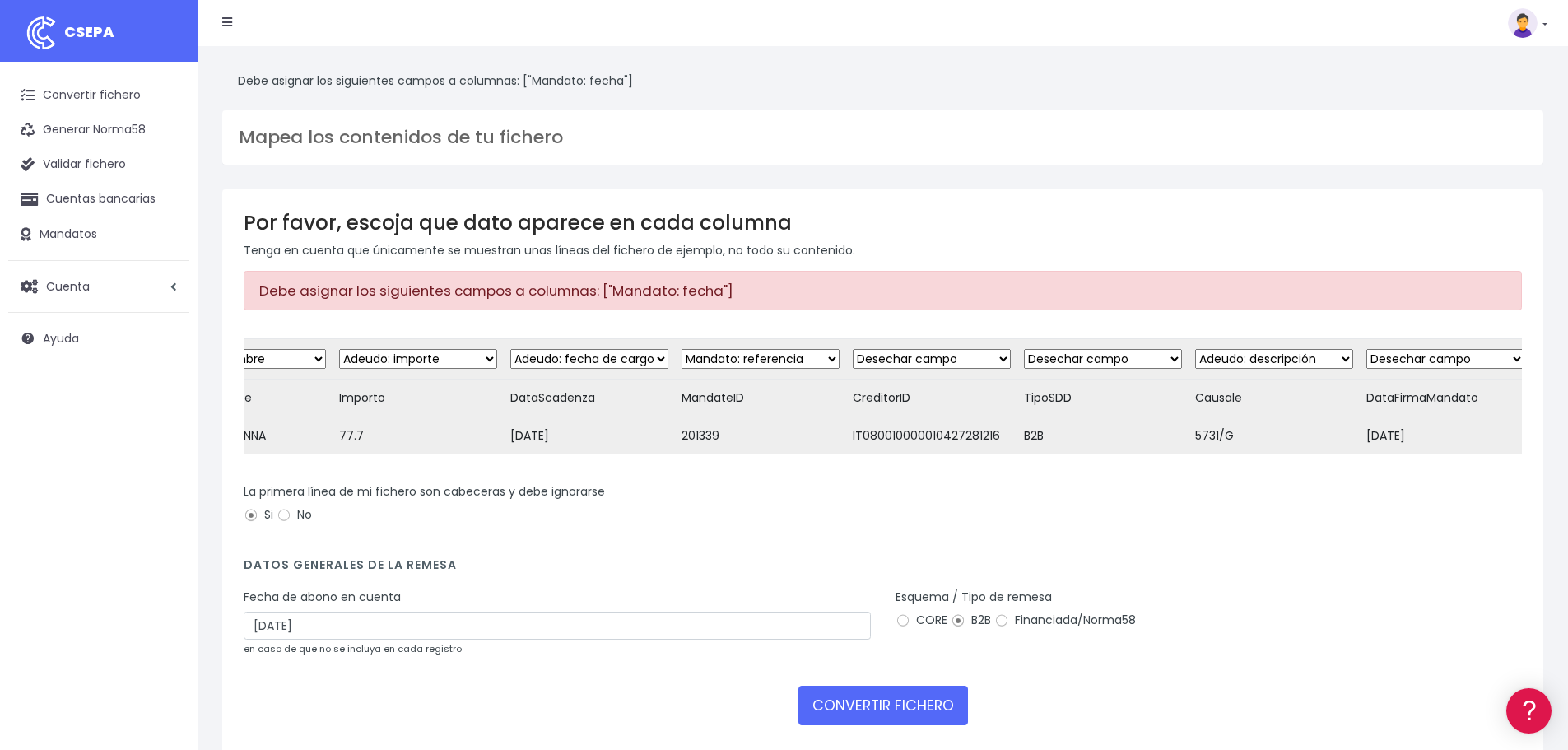
scroll to position [0, 292]
click at [1432, 359] on select "Desechar campo Cliente: nombre Cliente: DNI Cliente: Email Cliente: Dirección C…" at bounding box center [1436, 359] width 158 height 20
select select "mandate_signed_at"
click at [1358, 349] on select "Desechar campo Cliente: nombre Cliente: DNI Cliente: Email Cliente: Dirección C…" at bounding box center [1436, 359] width 158 height 20
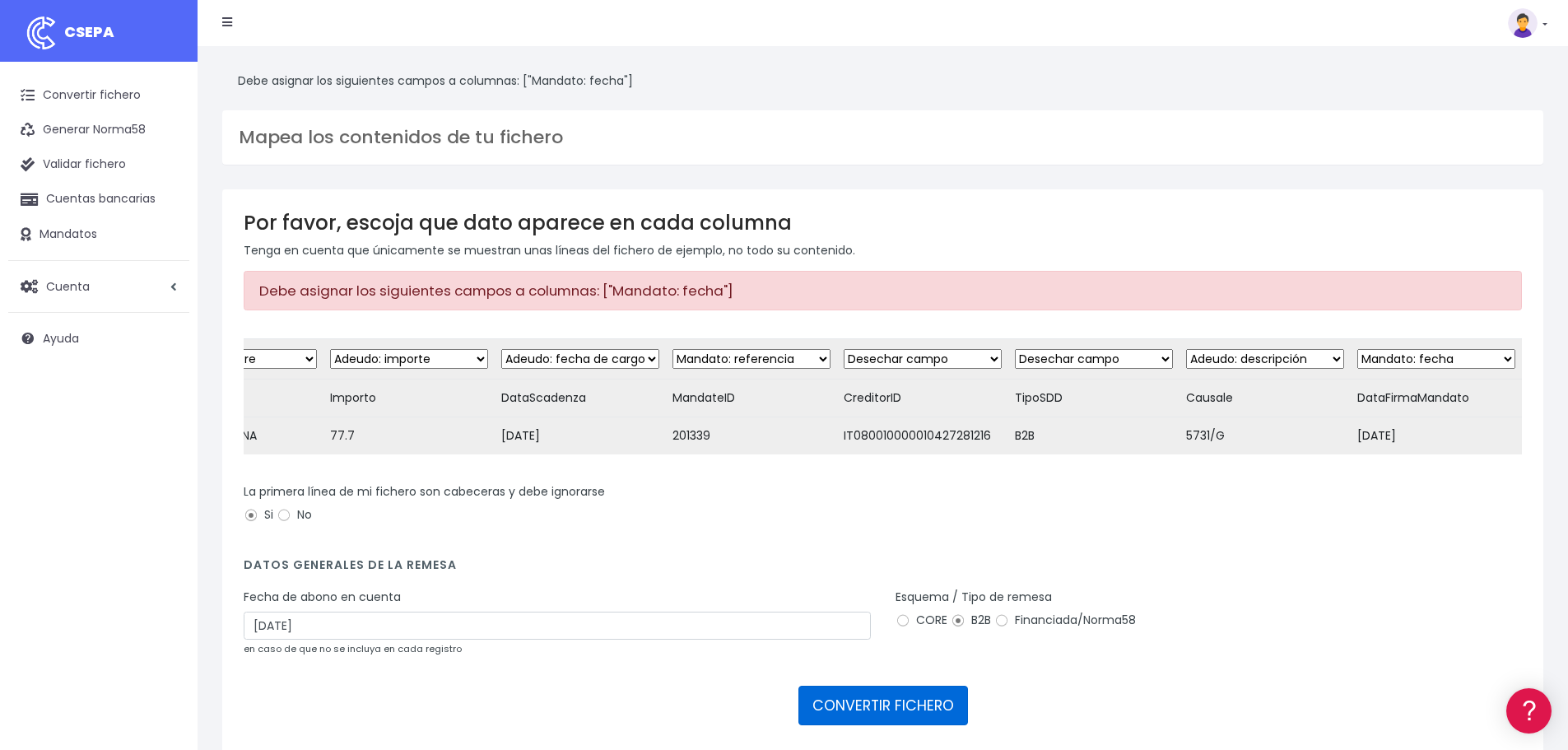
click at [883, 716] on button "CONVERTIR FICHERO" at bounding box center [883, 705] width 169 height 39
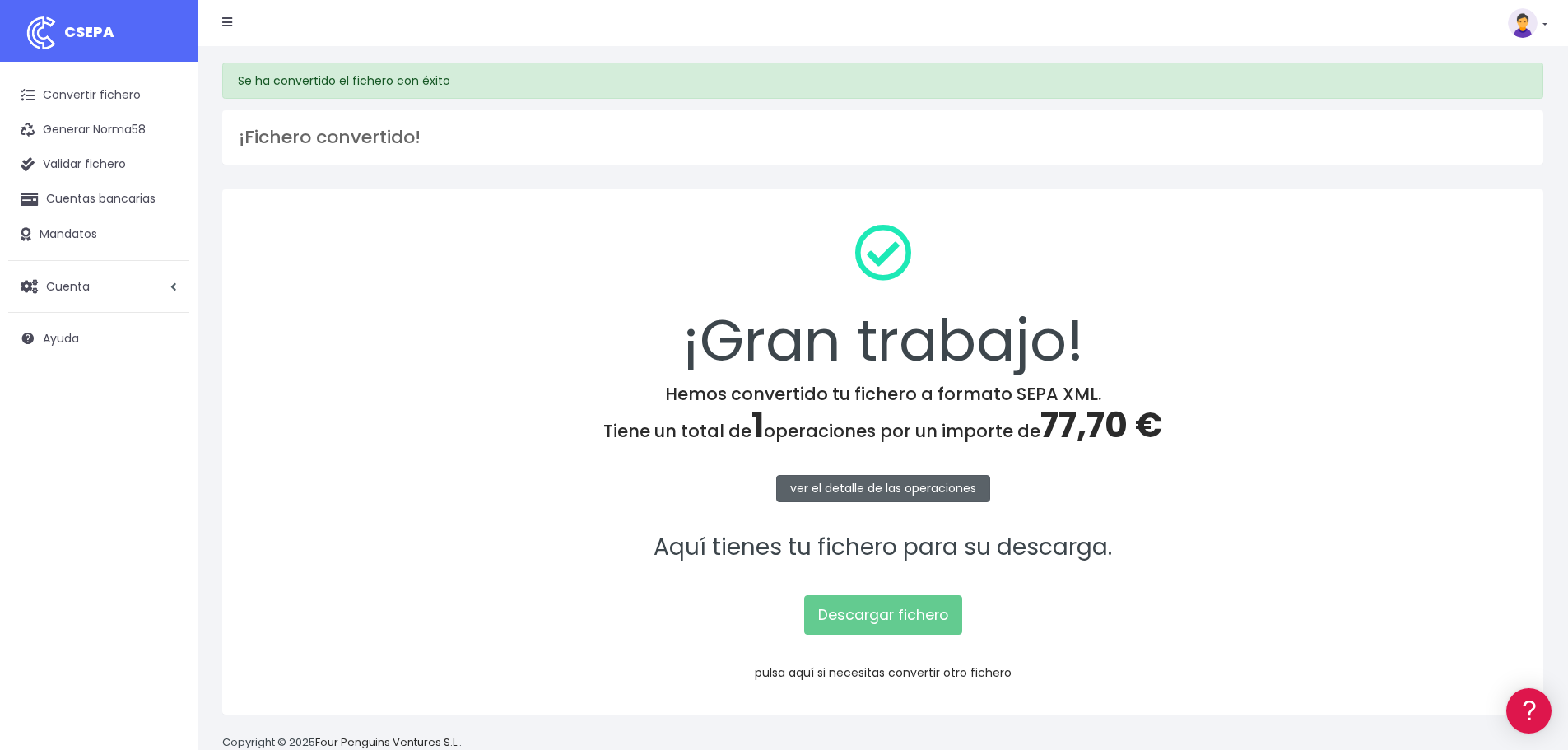
scroll to position [36, 0]
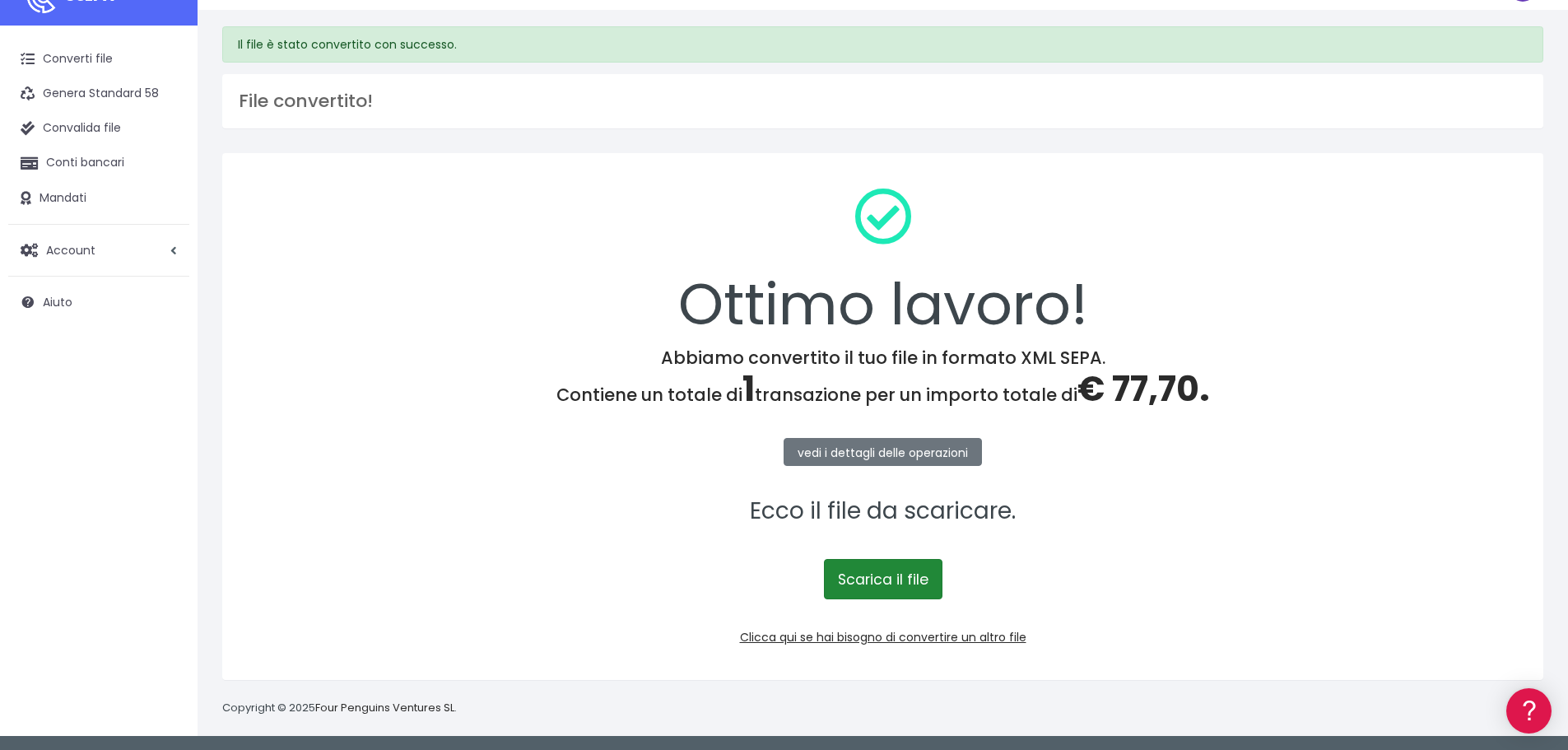
click at [884, 578] on font "Scarica il file" at bounding box center [883, 580] width 91 height 20
click at [898, 455] on font "vedi i dettagli delle operazioni" at bounding box center [882, 452] width 170 height 17
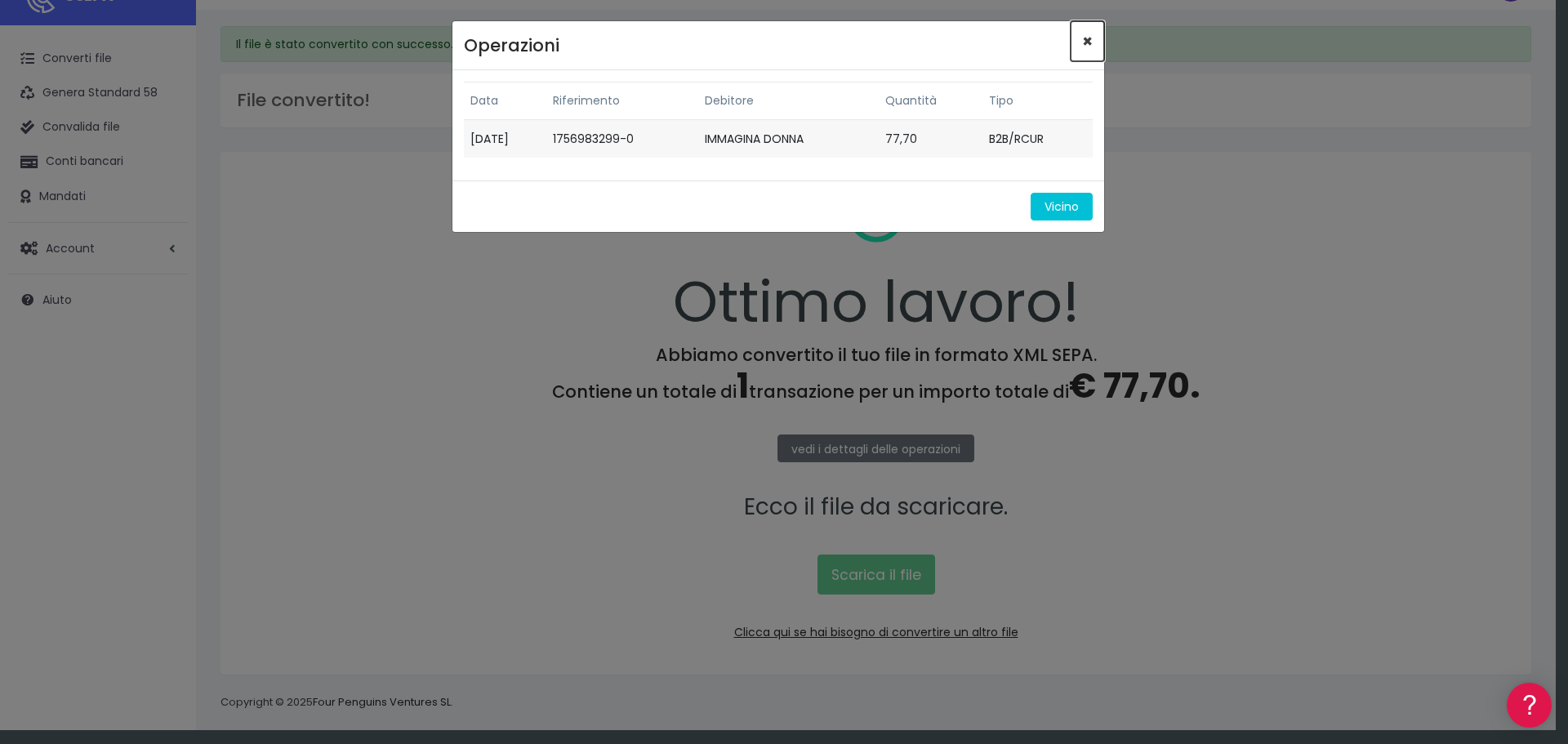
click at [1092, 44] on button "×" at bounding box center [1087, 42] width 33 height 40
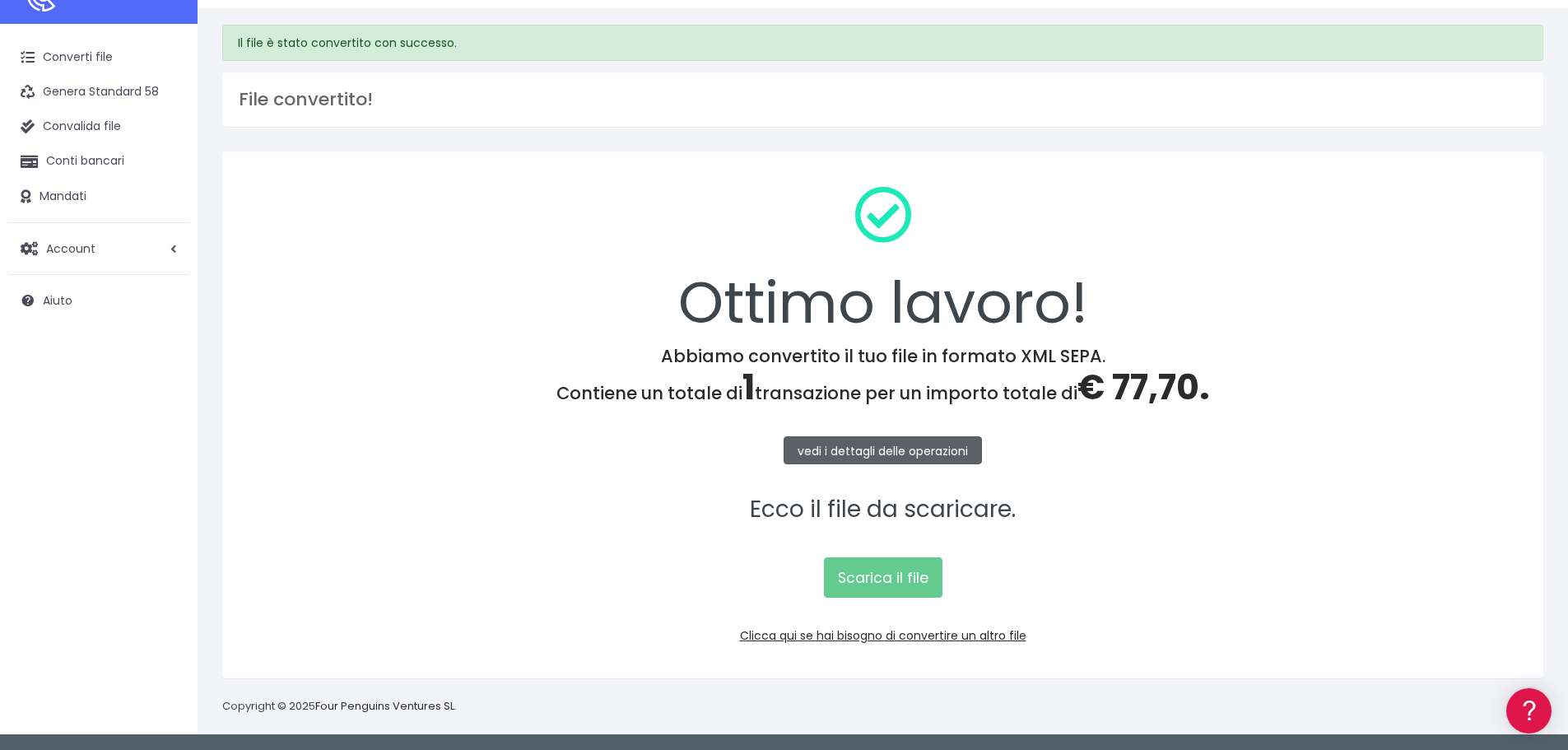
scroll to position [0, 0]
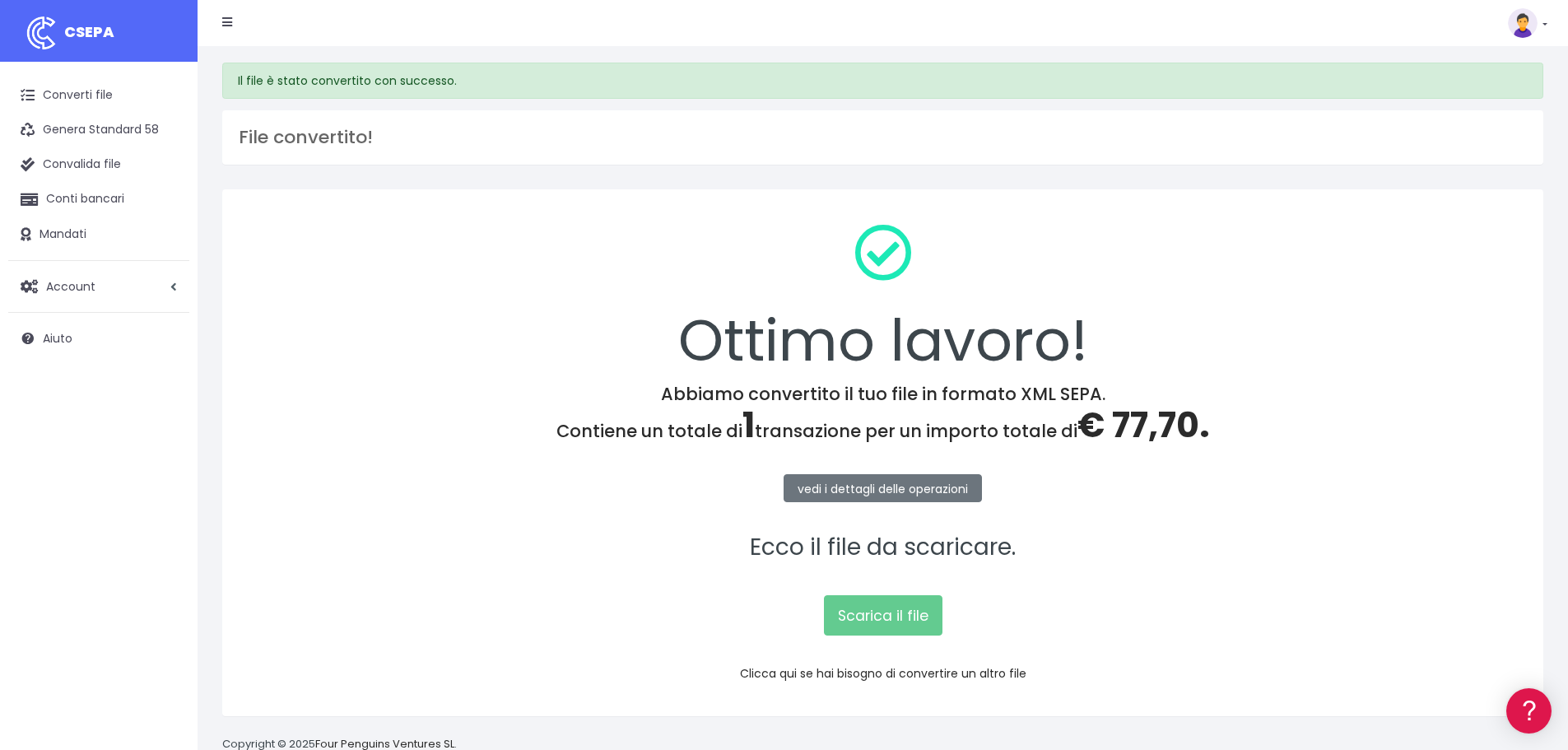
click at [846, 674] on font "Clicca qui se hai bisogno di convertire un altro file" at bounding box center [883, 674] width 287 height 17
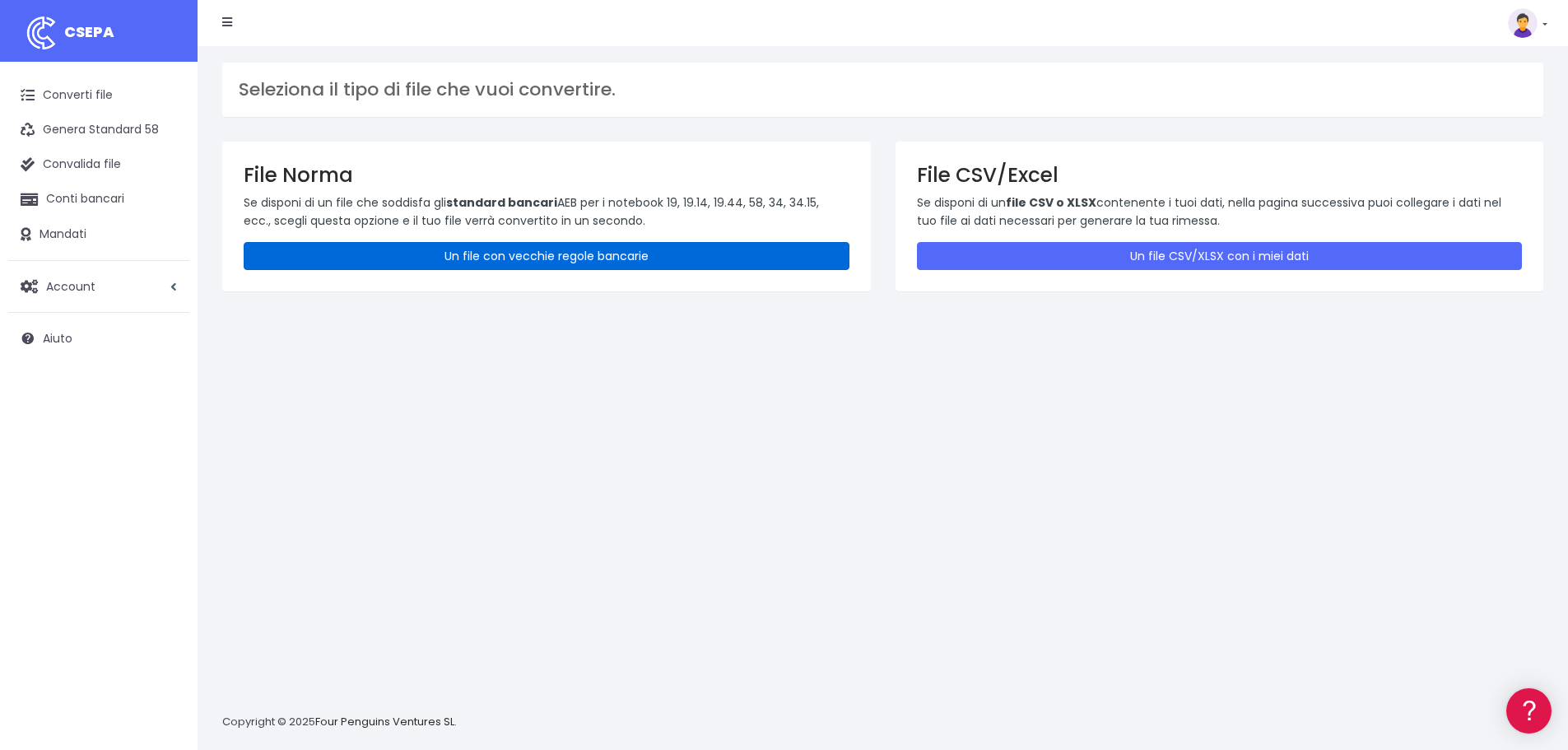
click at [693, 248] on link "Un file con vecchie regole bancarie" at bounding box center [546, 256] width 606 height 28
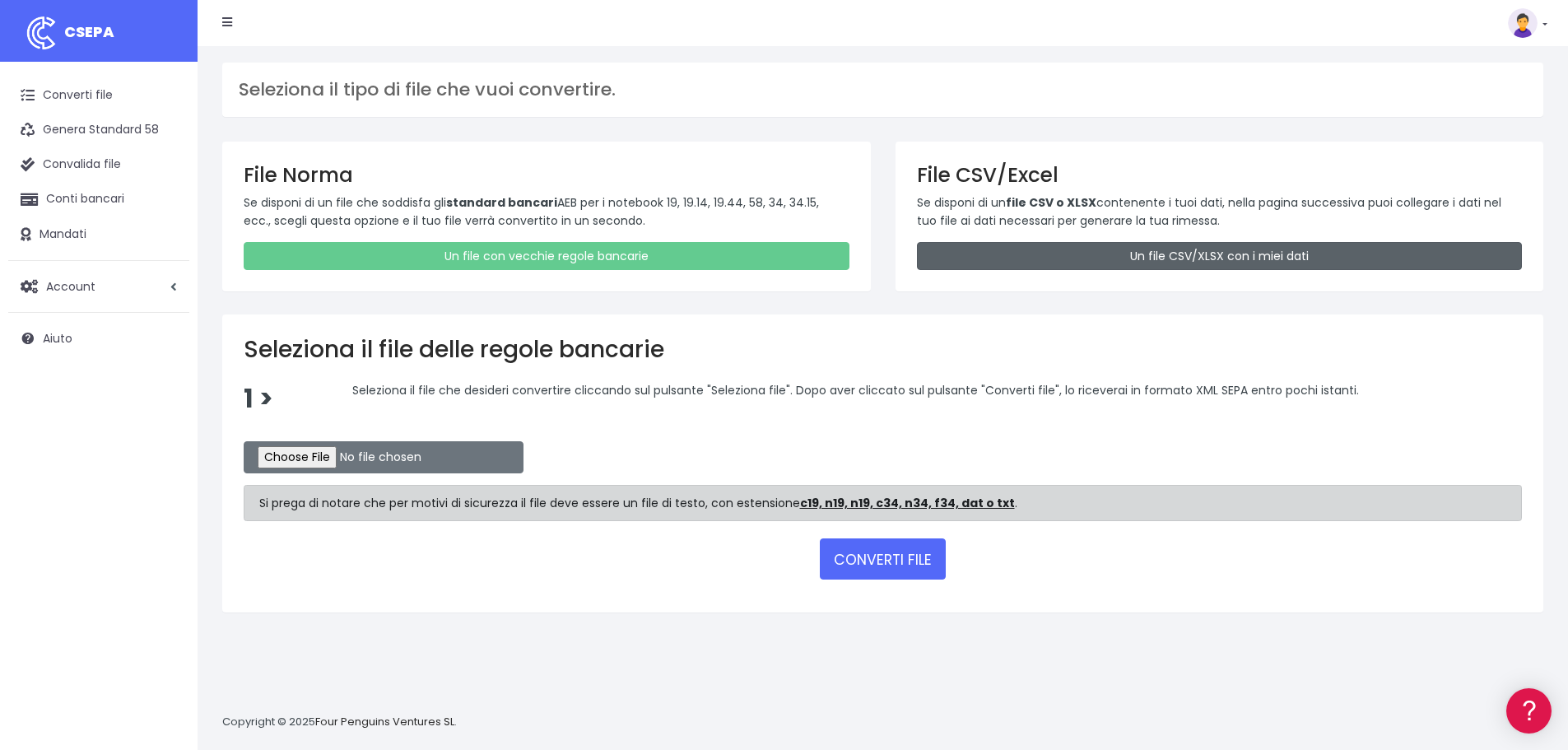
click at [1113, 262] on link "Un file CSV/XLSX con i miei dati" at bounding box center [1219, 256] width 606 height 28
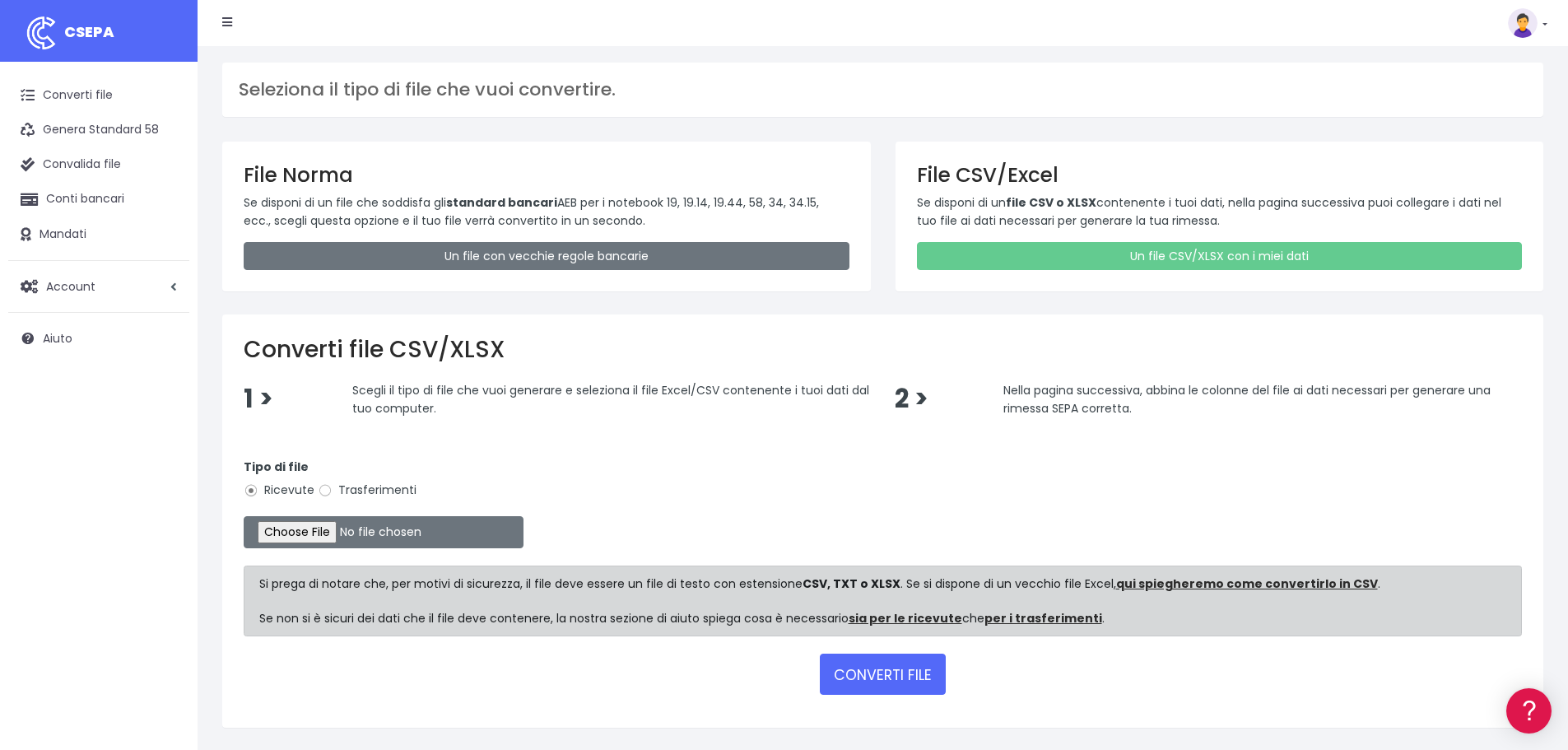
click at [389, 486] on font "Trasferimenti" at bounding box center [377, 490] width 78 height 17
click at [333, 486] on input "Trasferimenti" at bounding box center [325, 491] width 15 height 15
radio input "true"
click at [267, 488] on font "Ricevute" at bounding box center [289, 490] width 50 height 17
click at [258, 488] on input "Ricevute" at bounding box center [251, 491] width 15 height 15
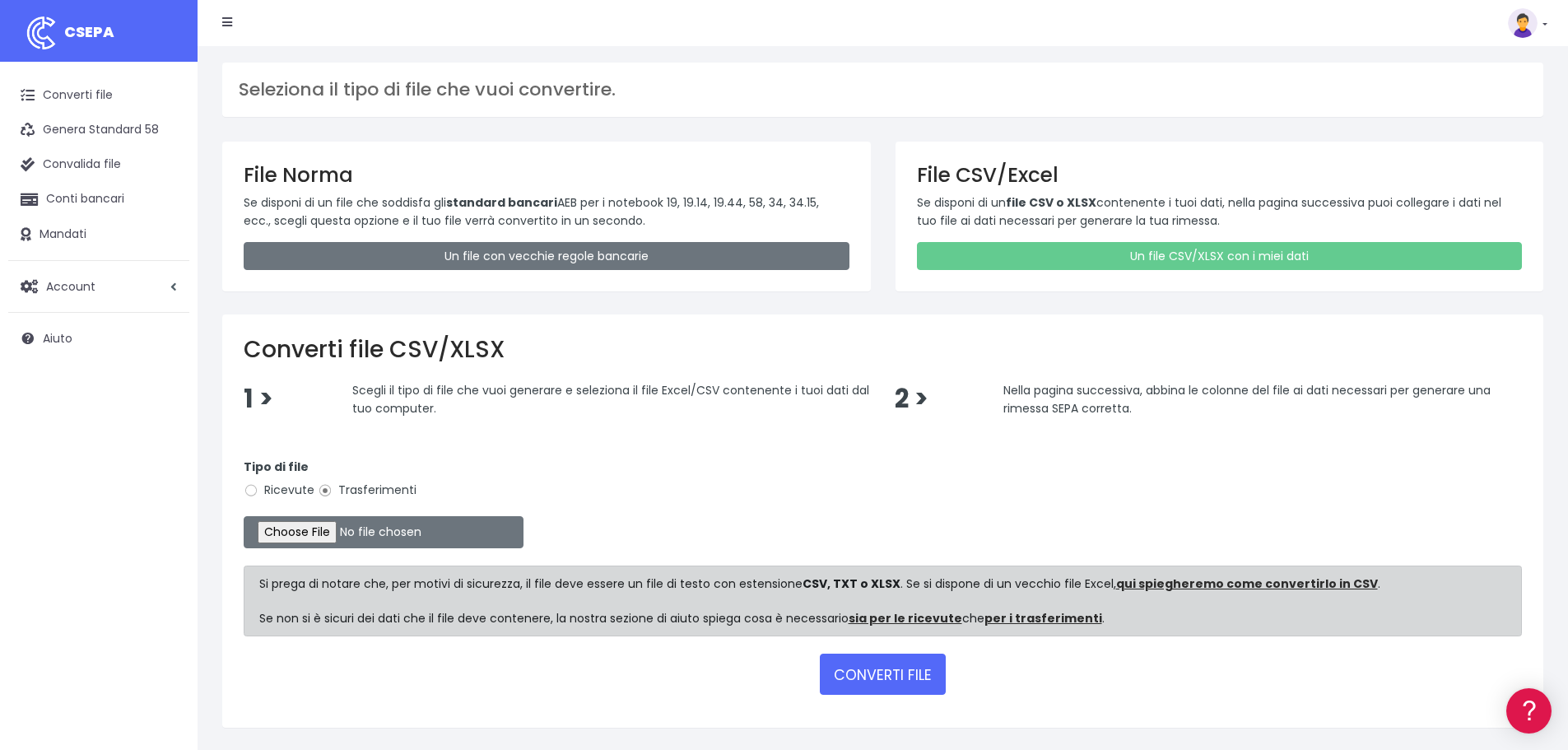
radio input "true"
click at [363, 488] on font "Trasferimenti" at bounding box center [377, 490] width 78 height 17
click at [333, 488] on input "Trasferimenti" at bounding box center [325, 491] width 15 height 15
radio input "true"
click at [268, 488] on font "Ricevute" at bounding box center [289, 490] width 50 height 17
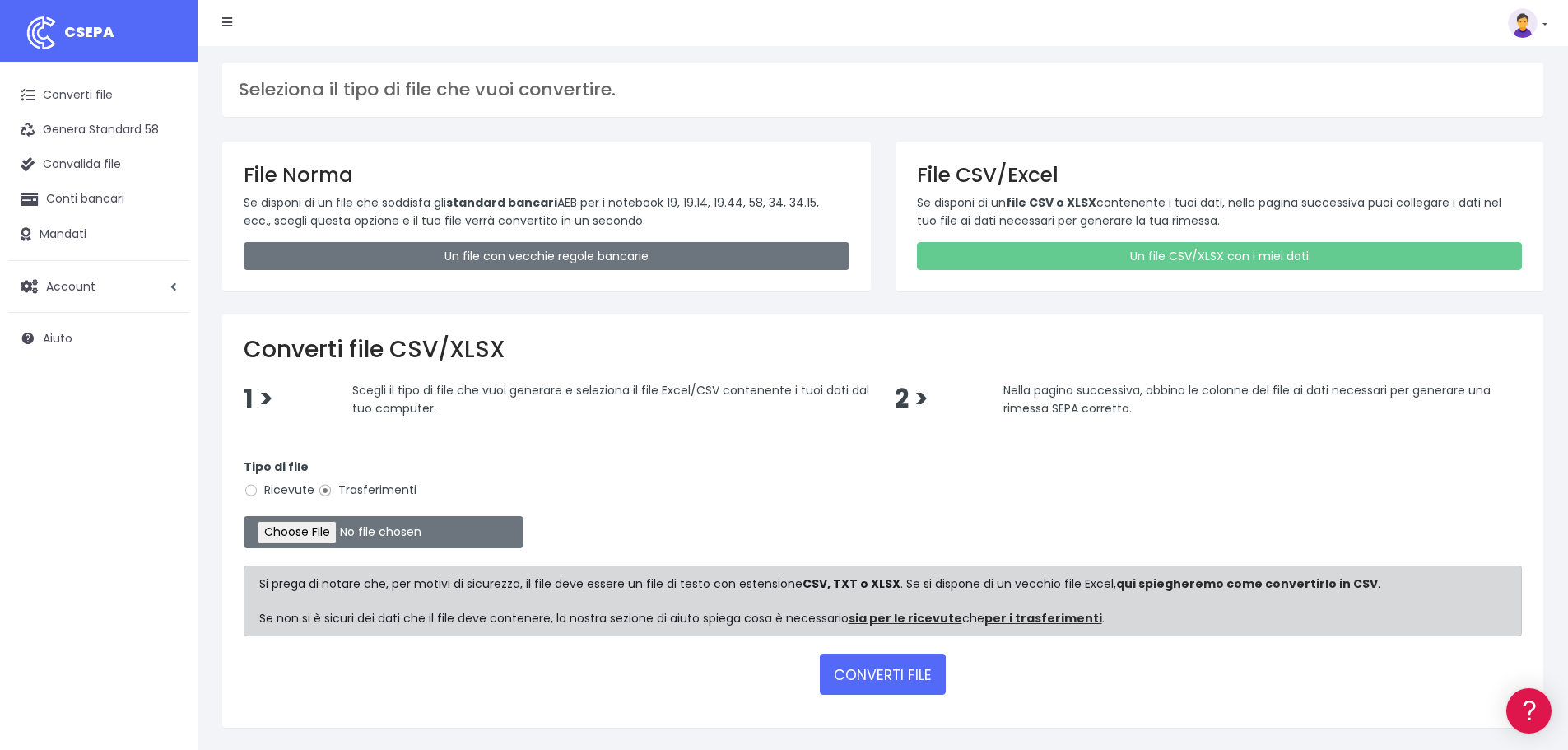
click at [258, 488] on input "Ricevute" at bounding box center [251, 491] width 15 height 15
radio input "true"
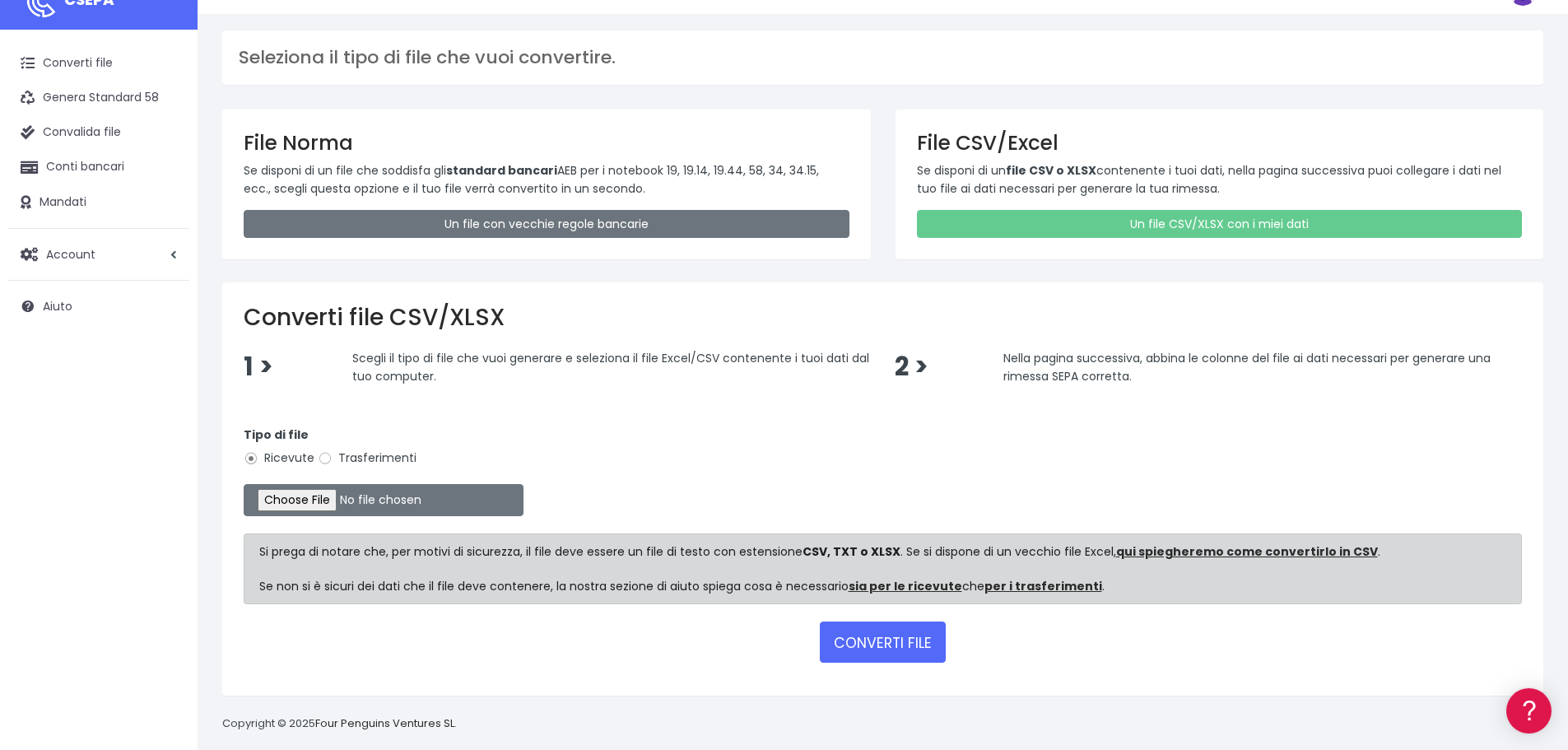
scroll to position [49, 0]
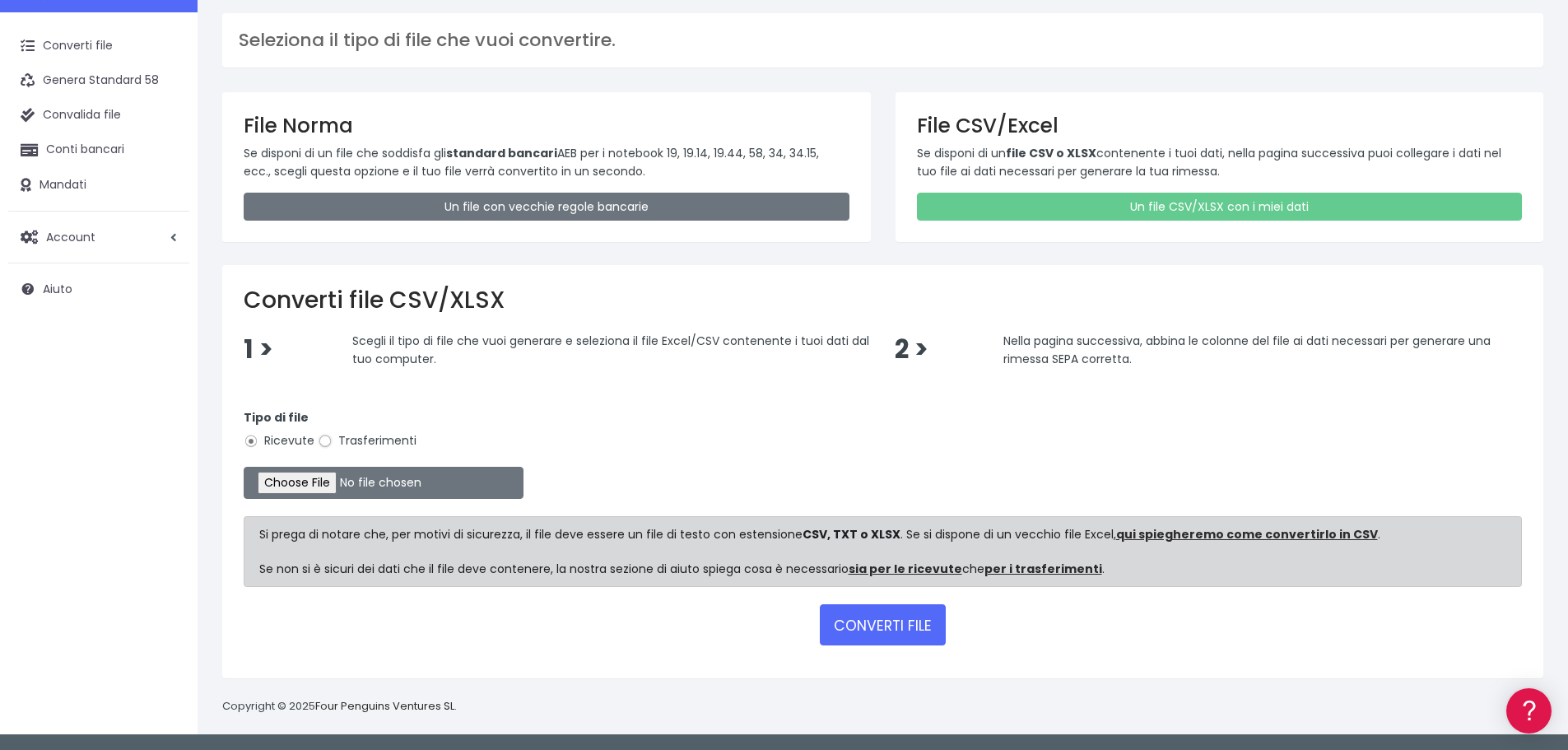
click at [324, 443] on input "Trasferimenti" at bounding box center [325, 442] width 15 height 15
radio input "true"
click at [313, 480] on input "file" at bounding box center [384, 483] width 280 height 32
type input "C:\fakepath\incassi_sdd.xlsx"
click at [875, 630] on font "CONVERTI FILE" at bounding box center [882, 626] width 98 height 20
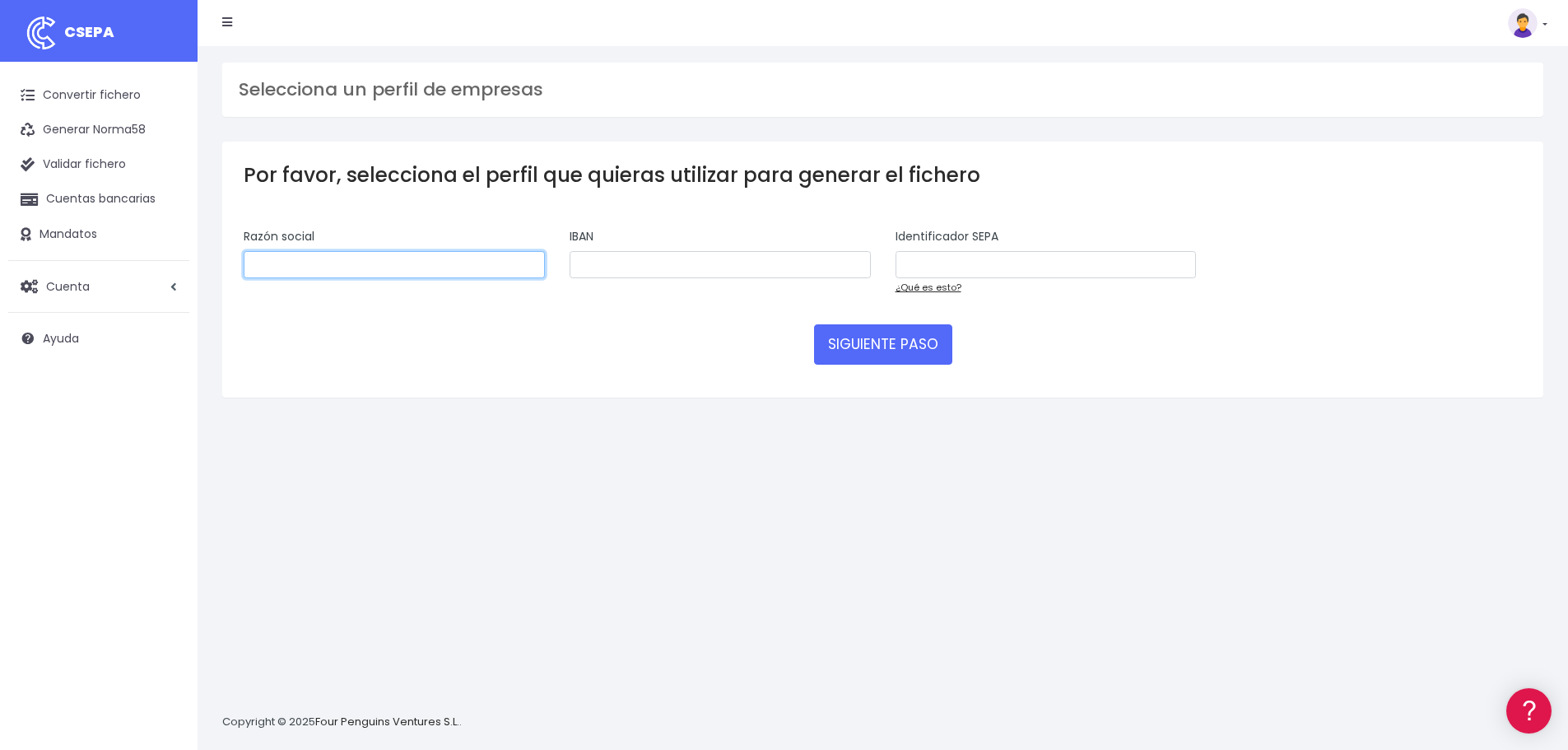
click at [510, 277] on input "text" at bounding box center [395, 265] width 302 height 28
type input "R.T. GAS & POWER SRL"
click at [641, 256] on input "text" at bounding box center [721, 265] width 302 height 28
click at [671, 270] on input "text" at bounding box center [721, 265] width 302 height 28
click at [673, 266] on input "text" at bounding box center [721, 265] width 302 height 28
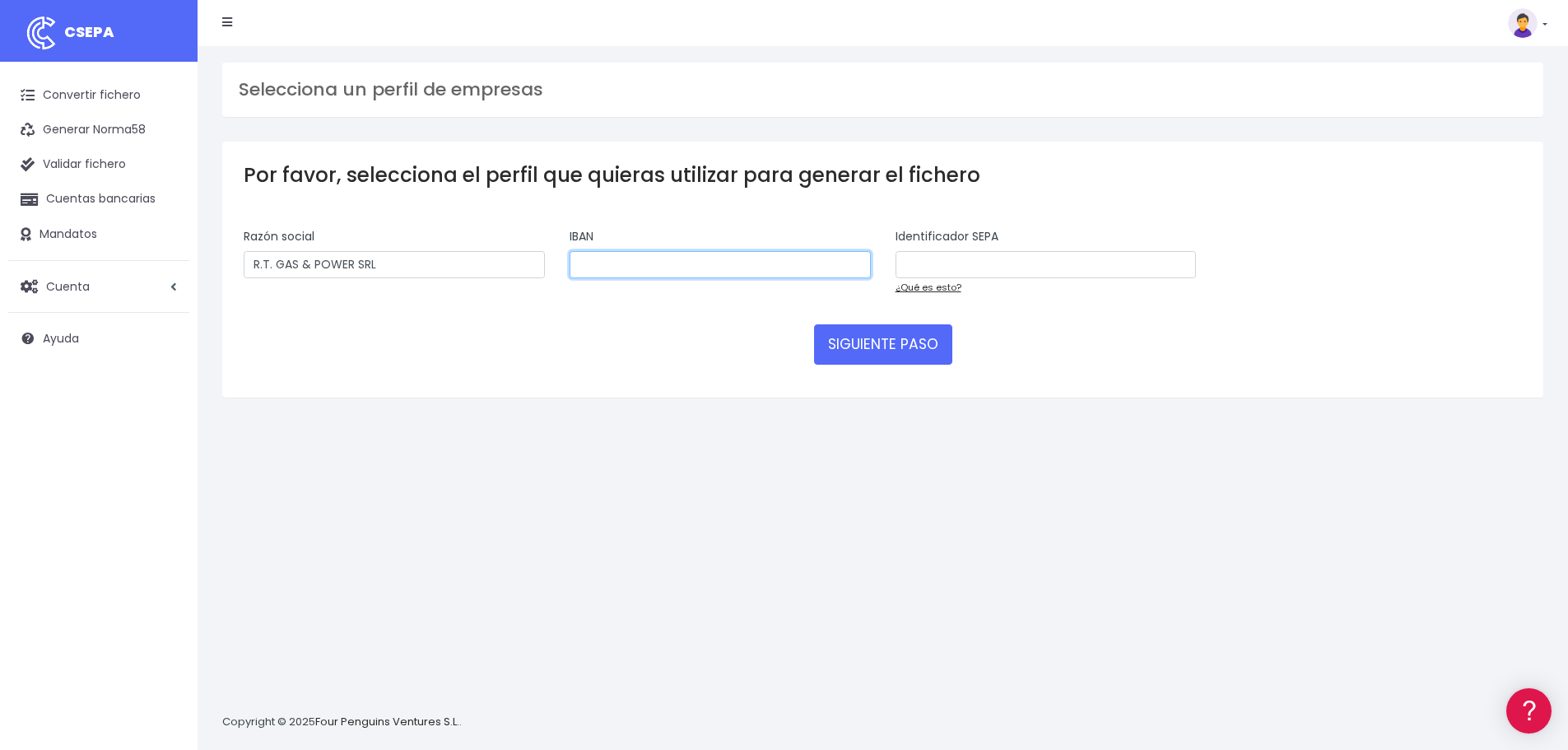
type input "i"
type input "[FINANCIAL_ID]"
click at [948, 263] on input "text" at bounding box center [1047, 265] width 302 height 28
type input "IT080010000010427281216"
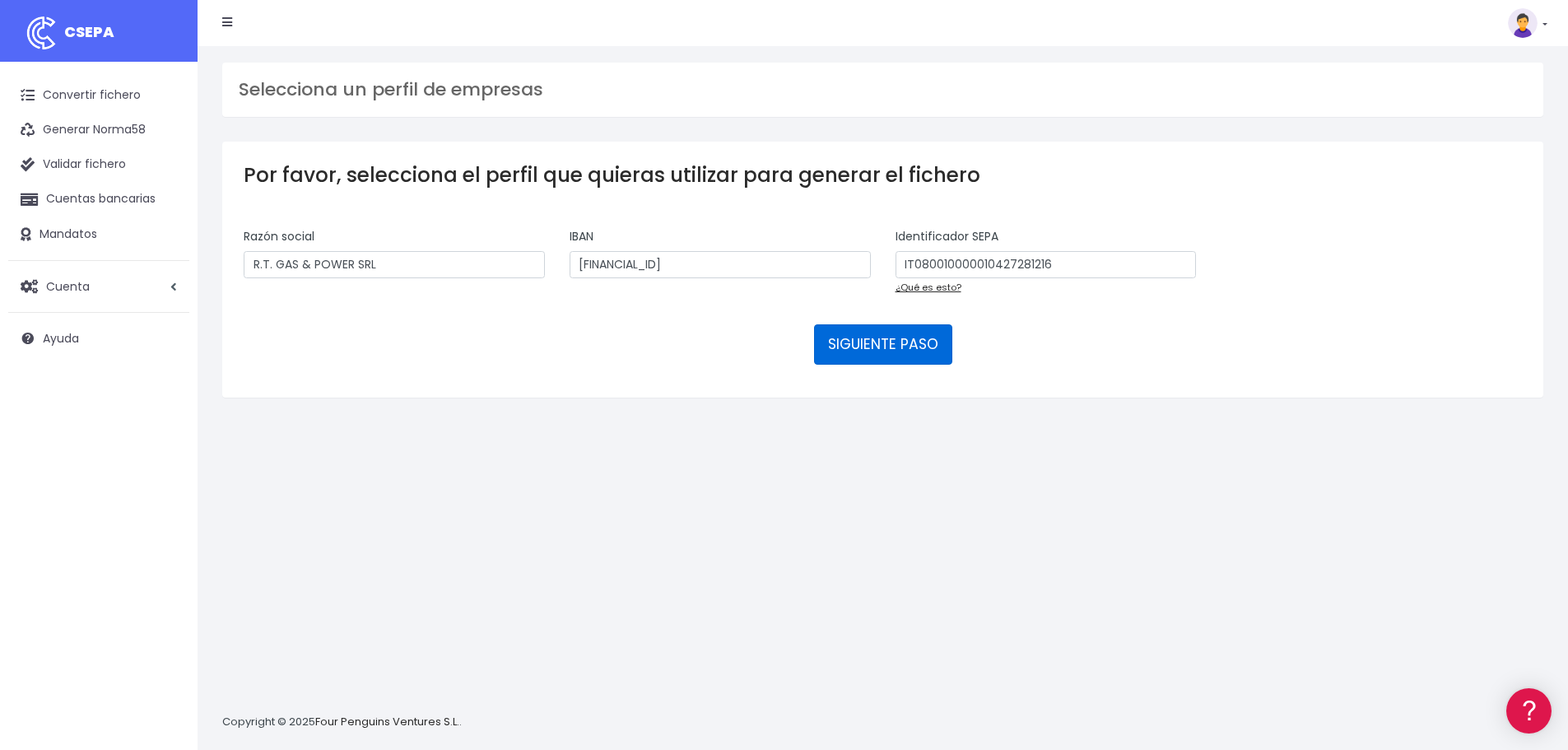
click at [882, 349] on button "SIGUIENTE PASO" at bounding box center [883, 344] width 138 height 39
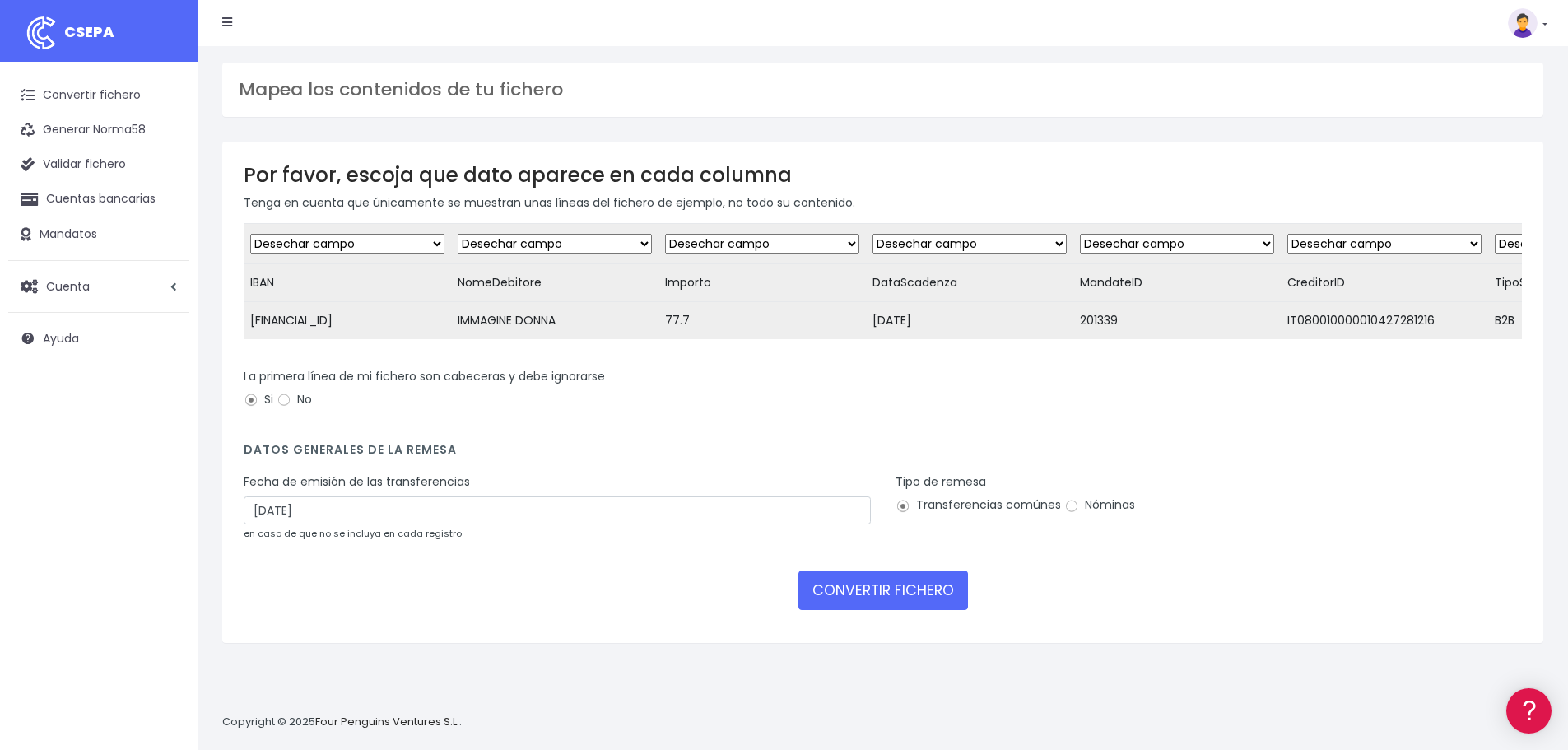
click at [374, 251] on select "Desechar campo Cliente: nombre Cliente: DNI Cliente: Email Cliente: referencia …" at bounding box center [348, 244] width 194 height 20
select select "iban"
click at [251, 234] on select "Desechar campo Cliente: nombre Cliente: DNI Cliente: Email Cliente: referencia …" at bounding box center [348, 244] width 194 height 20
click at [577, 246] on select "Desechar campo Cliente: nombre Cliente: DNI Cliente: Email Cliente: referencia …" at bounding box center [555, 244] width 194 height 20
select select "creditor"
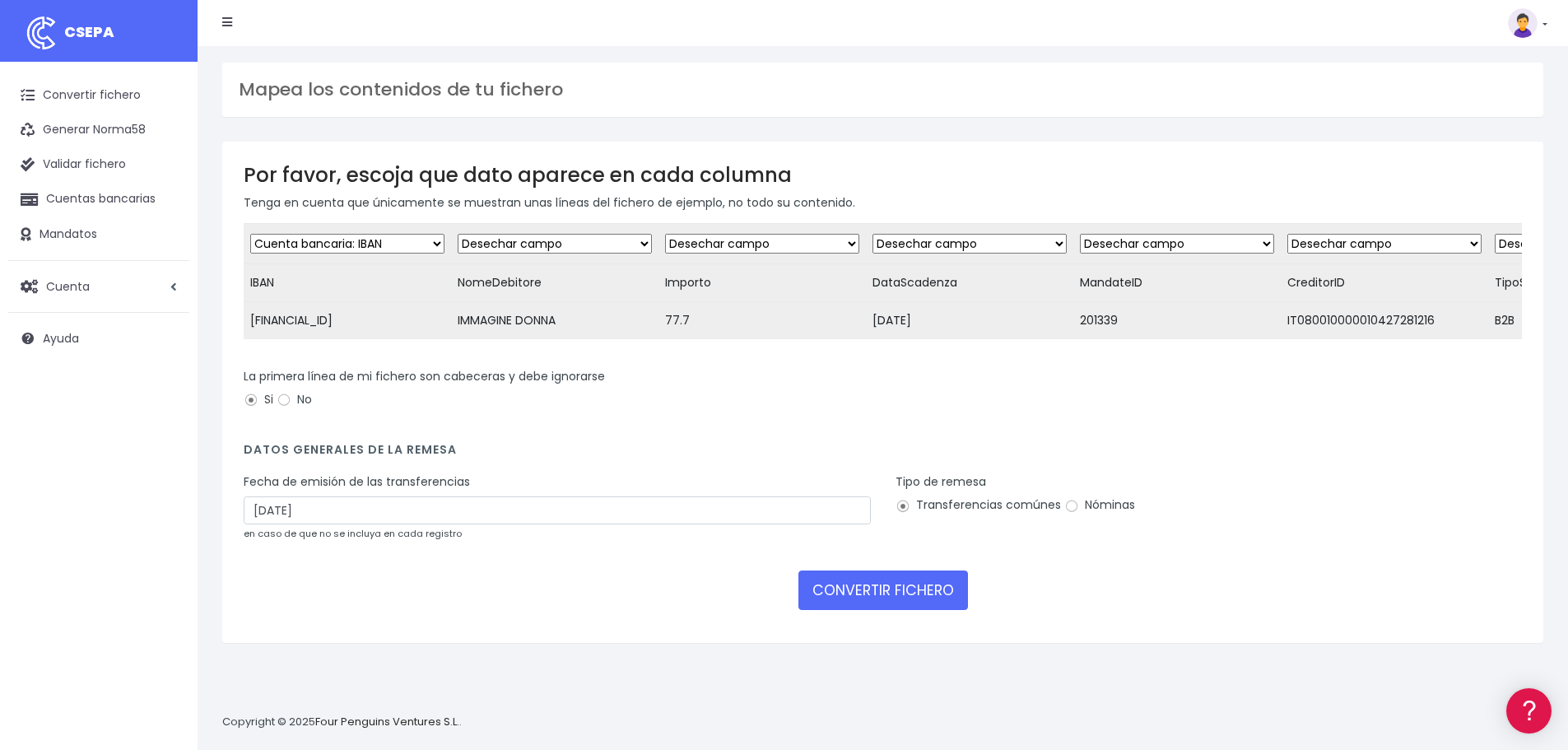
click at [458, 234] on select "Desechar campo Cliente: nombre Cliente: DNI Cliente: Email Cliente: referencia …" at bounding box center [555, 244] width 194 height 20
click at [759, 246] on select "Desechar campo Cliente: nombre Cliente: DNI Cliente: Email Cliente: referencia …" at bounding box center [763, 244] width 194 height 20
select select "amount"
click at [665, 234] on select "Desechar campo Cliente: nombre Cliente: DNI Cliente: Email Cliente: referencia …" at bounding box center [763, 244] width 194 height 20
click at [928, 252] on select "Desechar campo Cliente: nombre Cliente: DNI Cliente: Email Cliente: referencia …" at bounding box center [970, 244] width 194 height 20
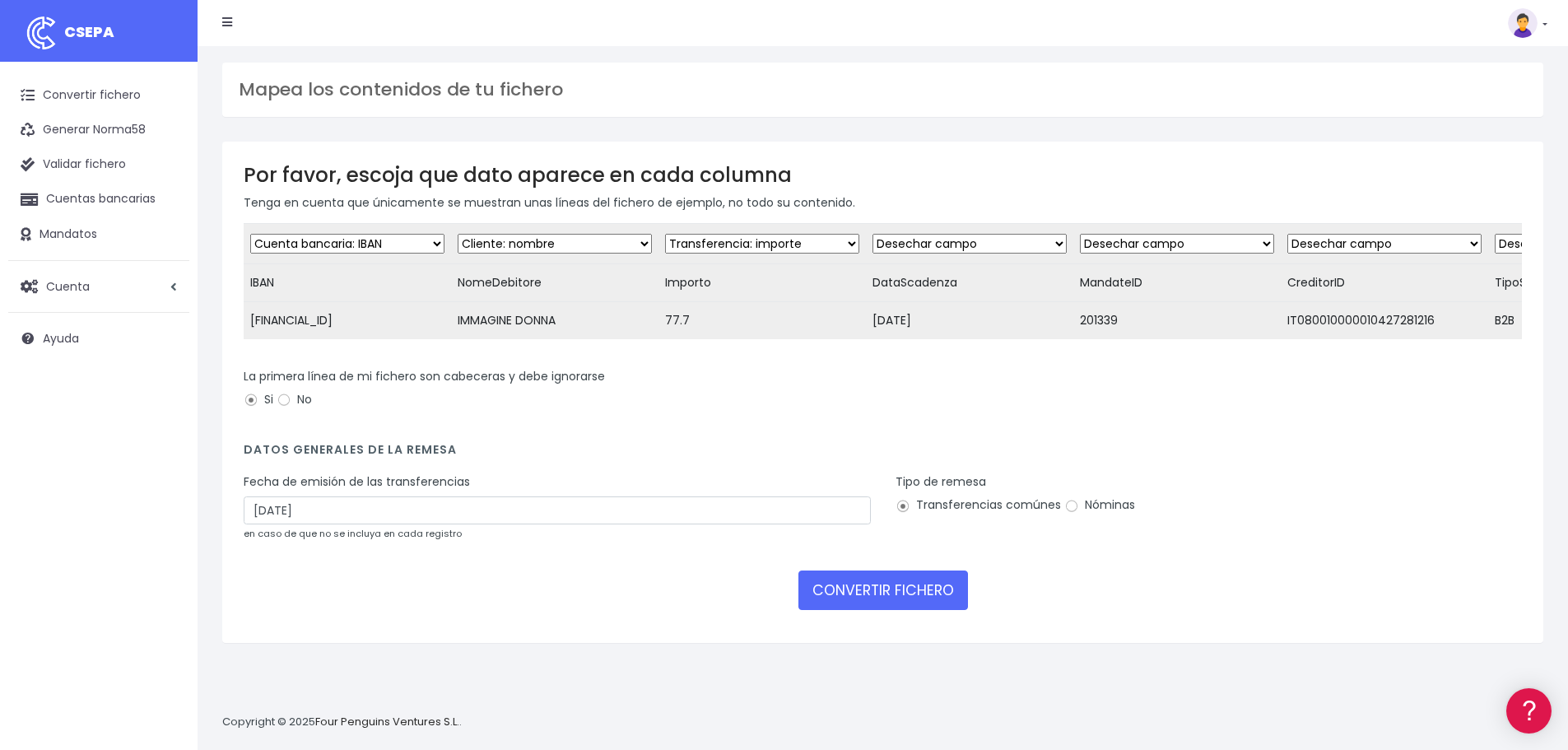
select select "date"
click at [872, 234] on select "Desechar campo Cliente: nombre Cliente: DNI Cliente: Email Cliente: referencia …" at bounding box center [970, 244] width 194 height 20
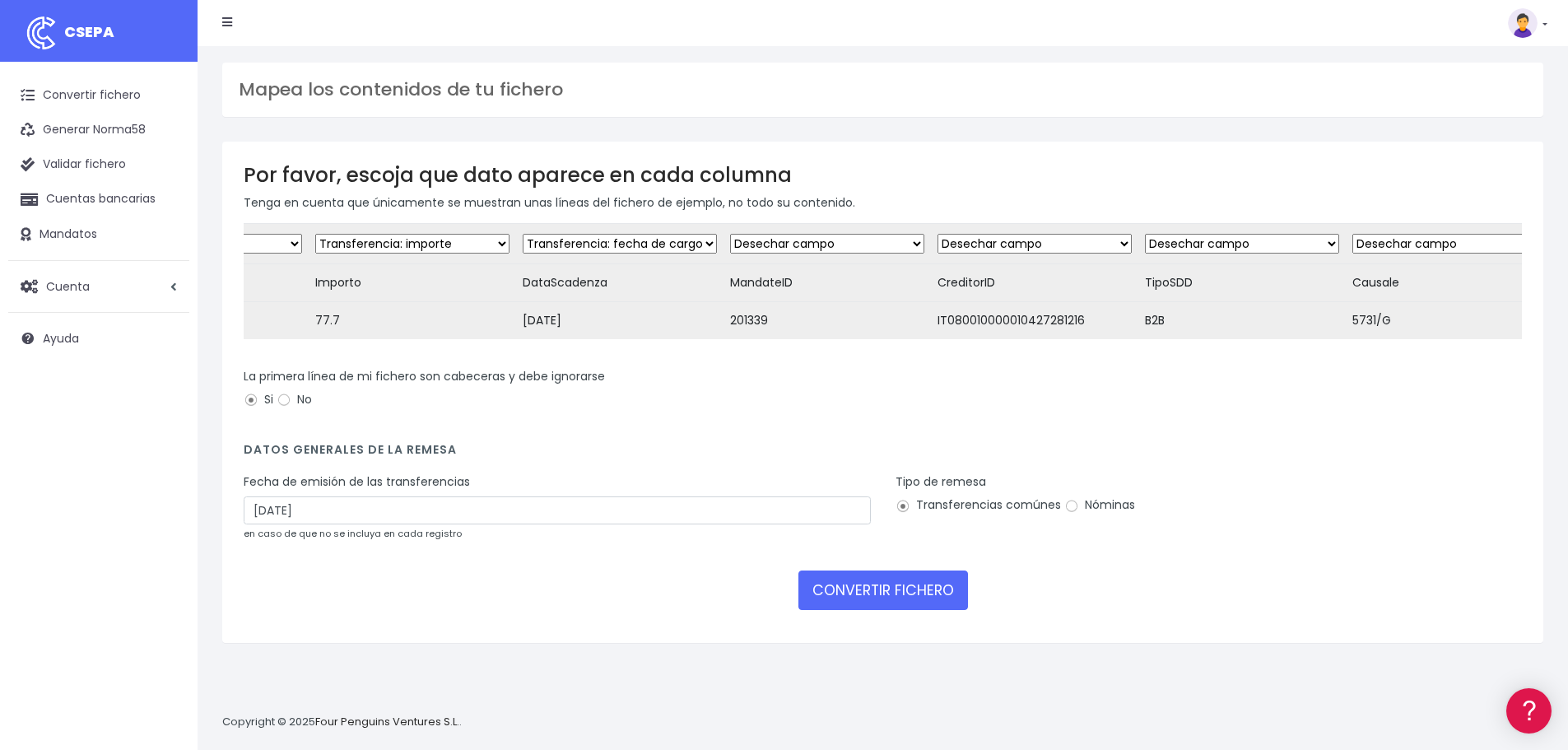
scroll to position [0, 387]
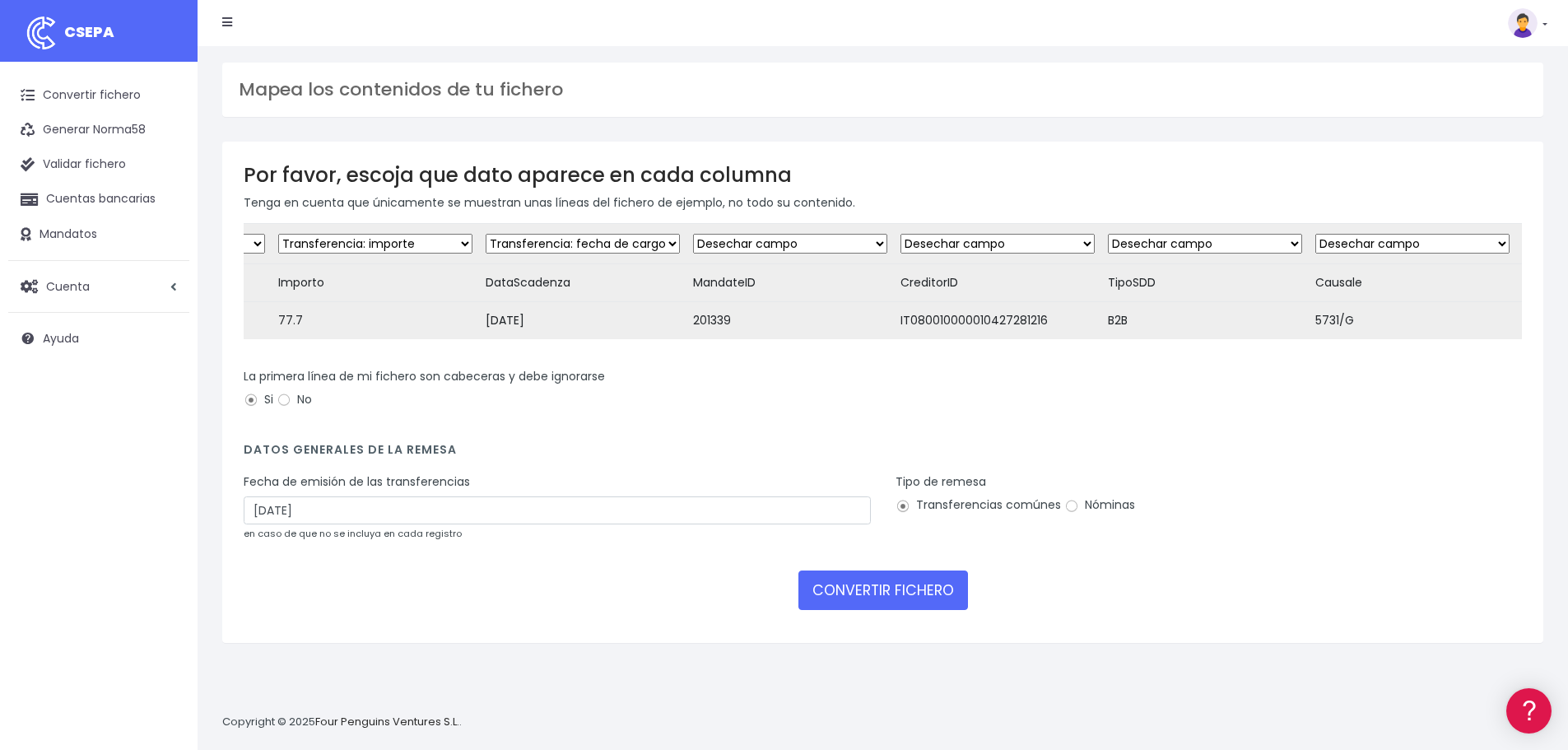
click at [782, 249] on select "Desechar campo Cliente: nombre Cliente: DNI Cliente: Email Cliente: referencia …" at bounding box center [790, 244] width 194 height 20
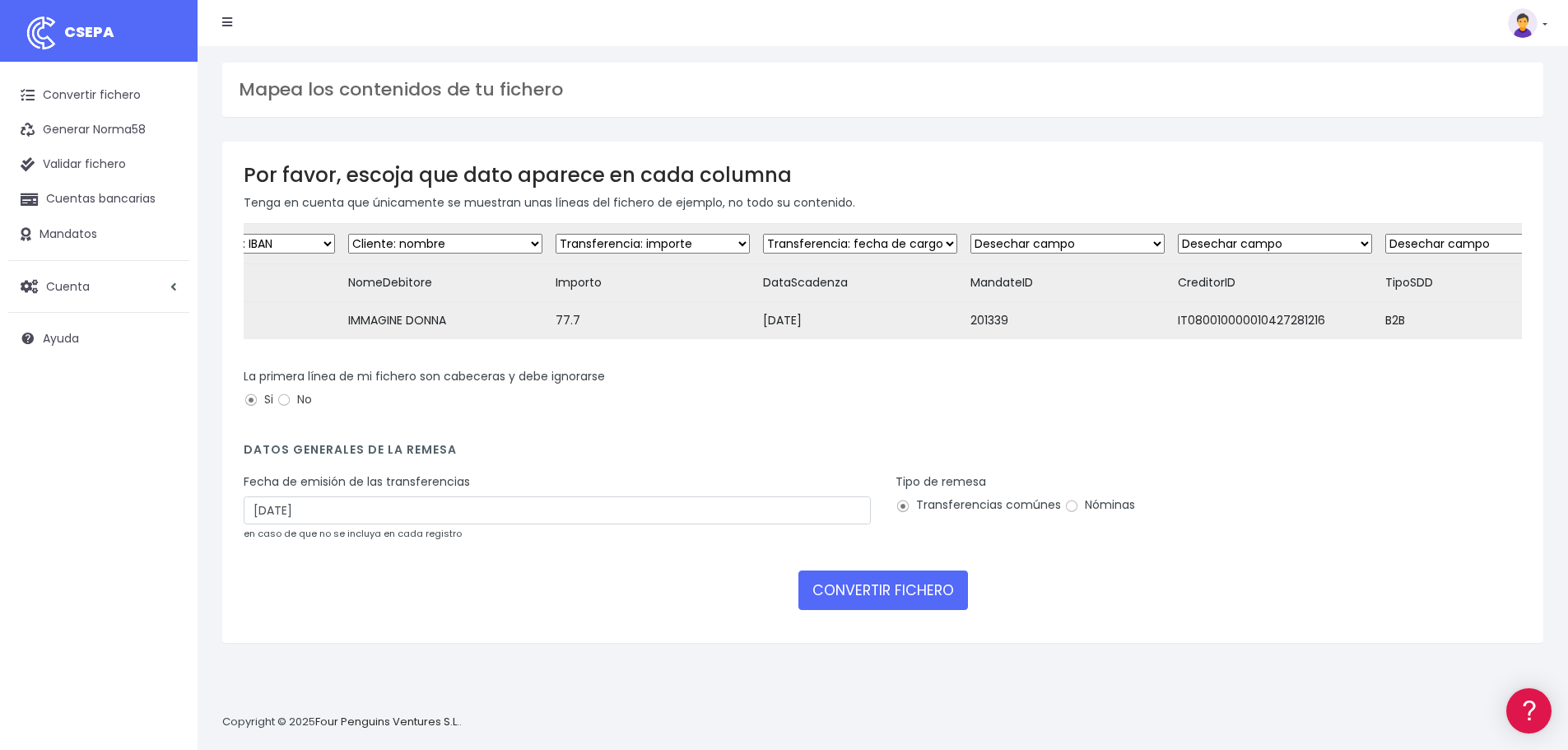
scroll to position [0, 0]
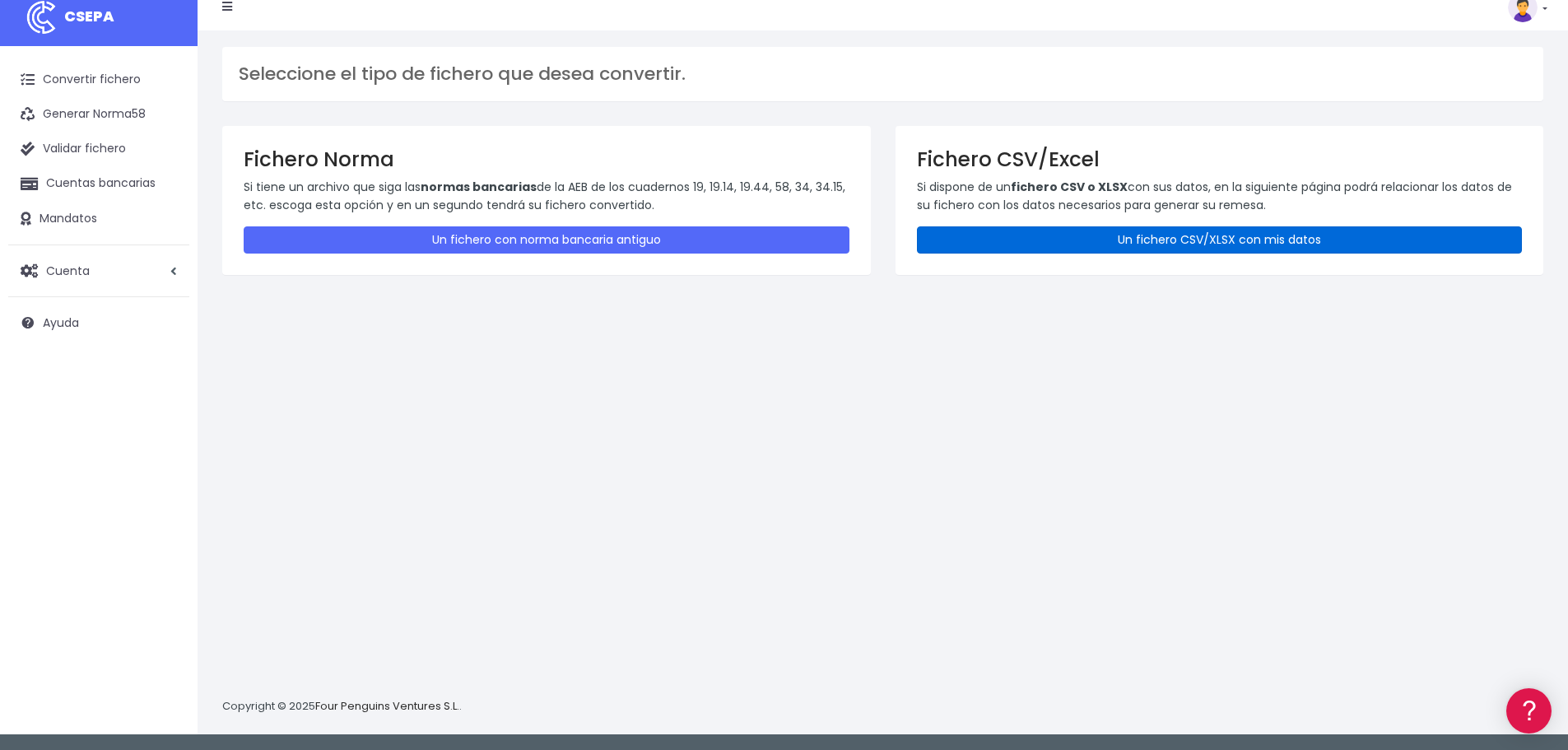
click at [1064, 237] on link "Un fichero CSV/XLSX con mis datos" at bounding box center [1219, 240] width 606 height 27
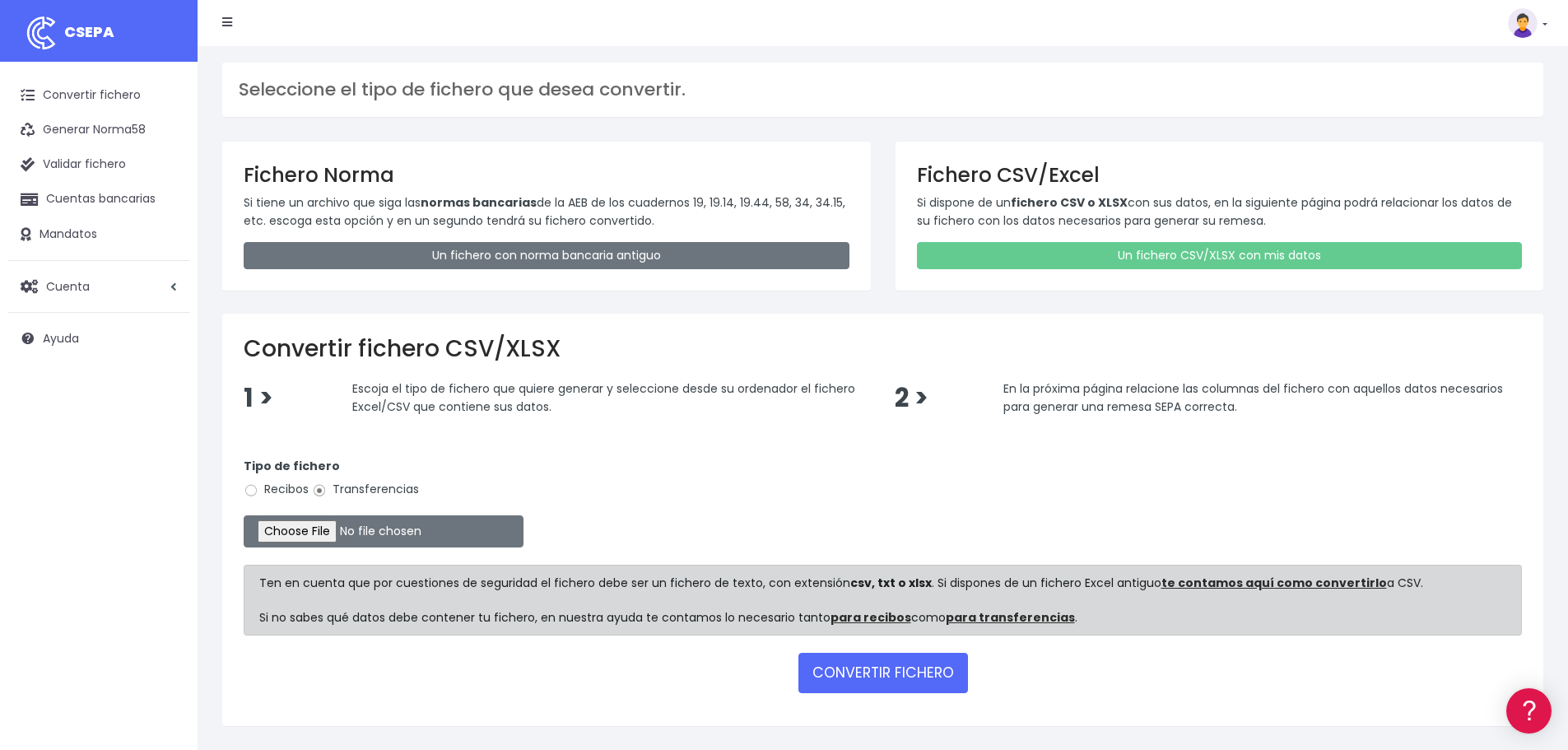
click at [262, 489] on label "Recibos" at bounding box center [277, 489] width 65 height 18
click at [258, 489] on input "Recibos" at bounding box center [251, 491] width 15 height 15
radio input "true"
click at [303, 532] on input "file" at bounding box center [384, 531] width 280 height 32
click at [877, 677] on button "CONVERTIR FICHERO" at bounding box center [883, 672] width 169 height 39
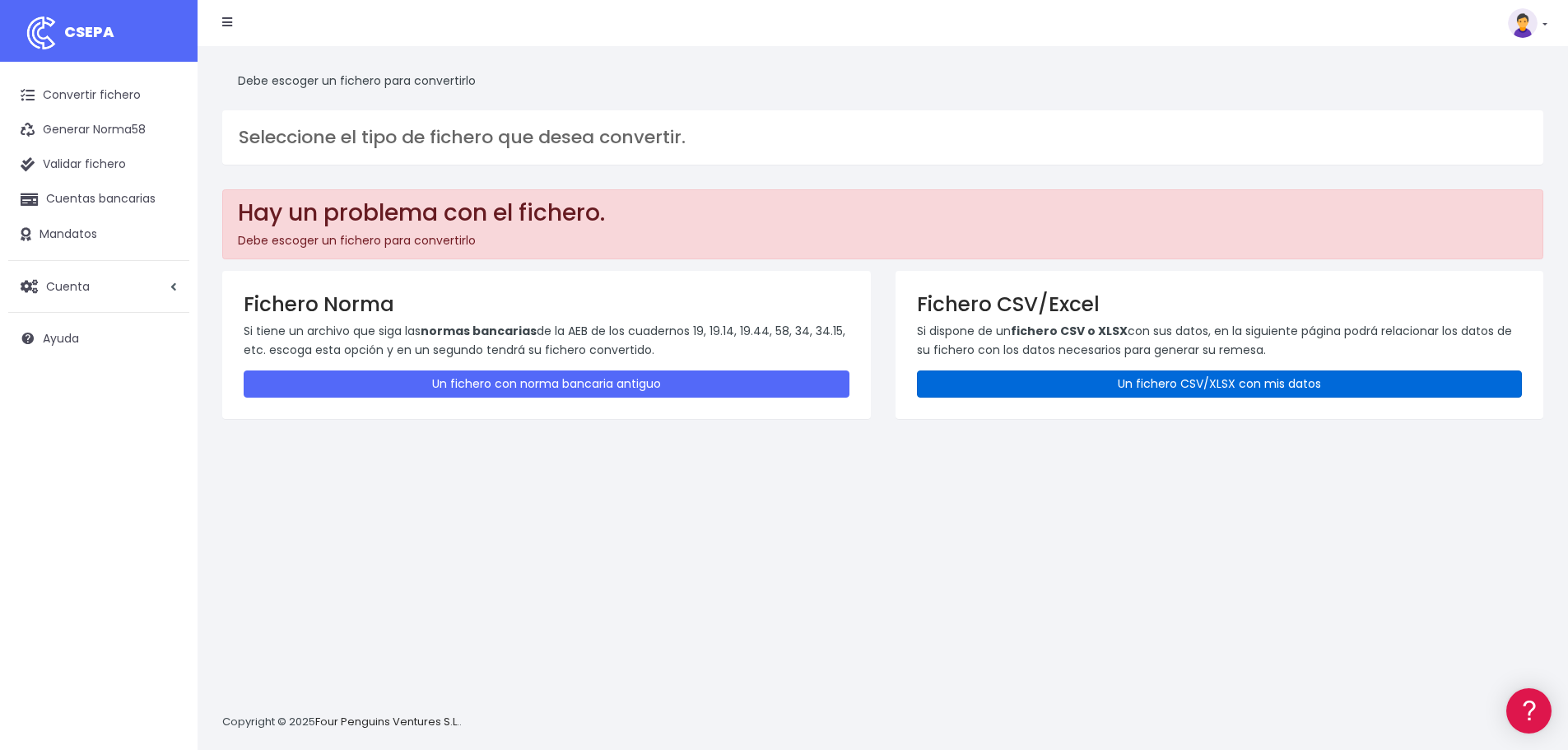
click at [1146, 373] on link "Un fichero CSV/XLSX con mis datos" at bounding box center [1219, 384] width 606 height 27
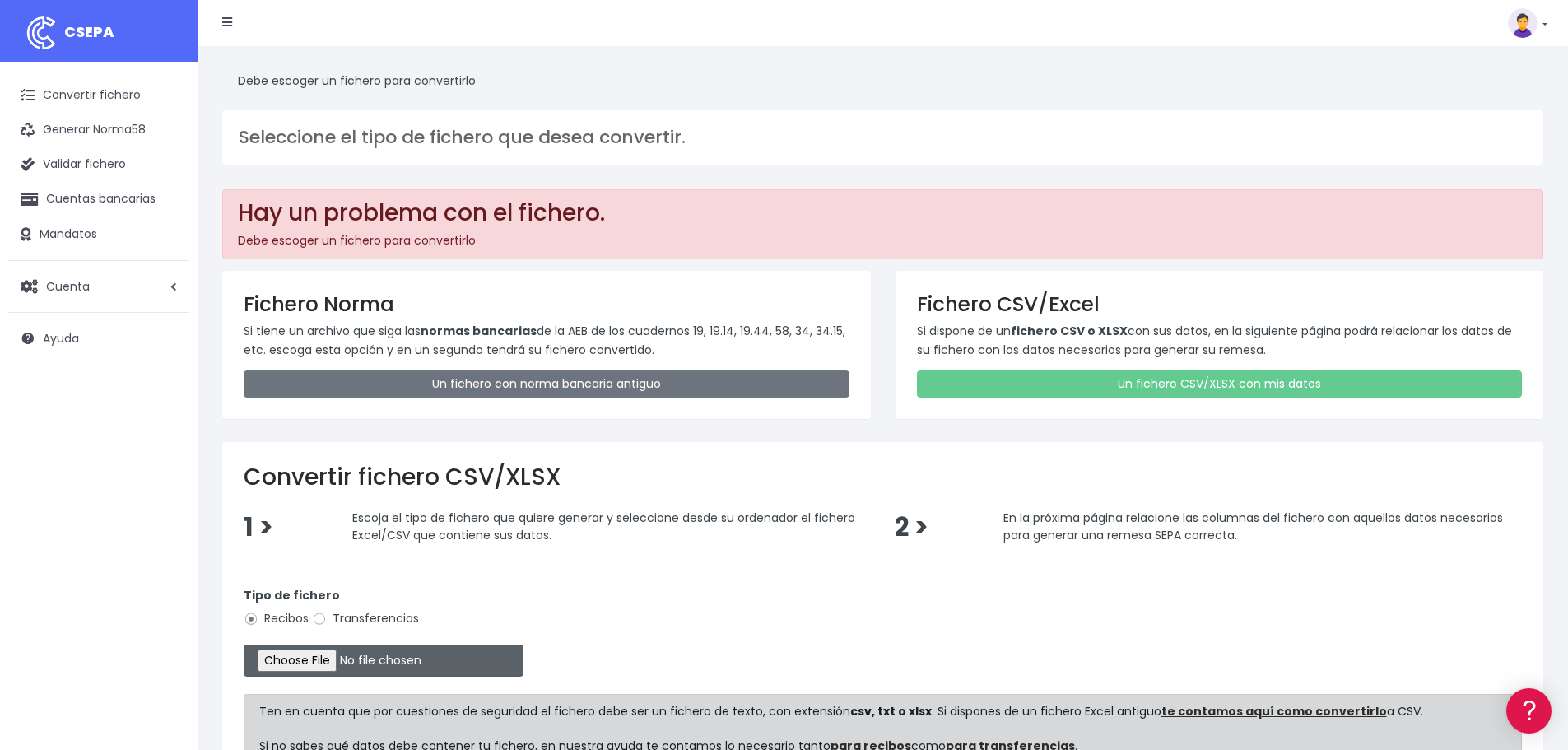
click at [321, 659] on input "file" at bounding box center [384, 660] width 280 height 32
type input "C:\fakepath\incassi_sdd.xlsx"
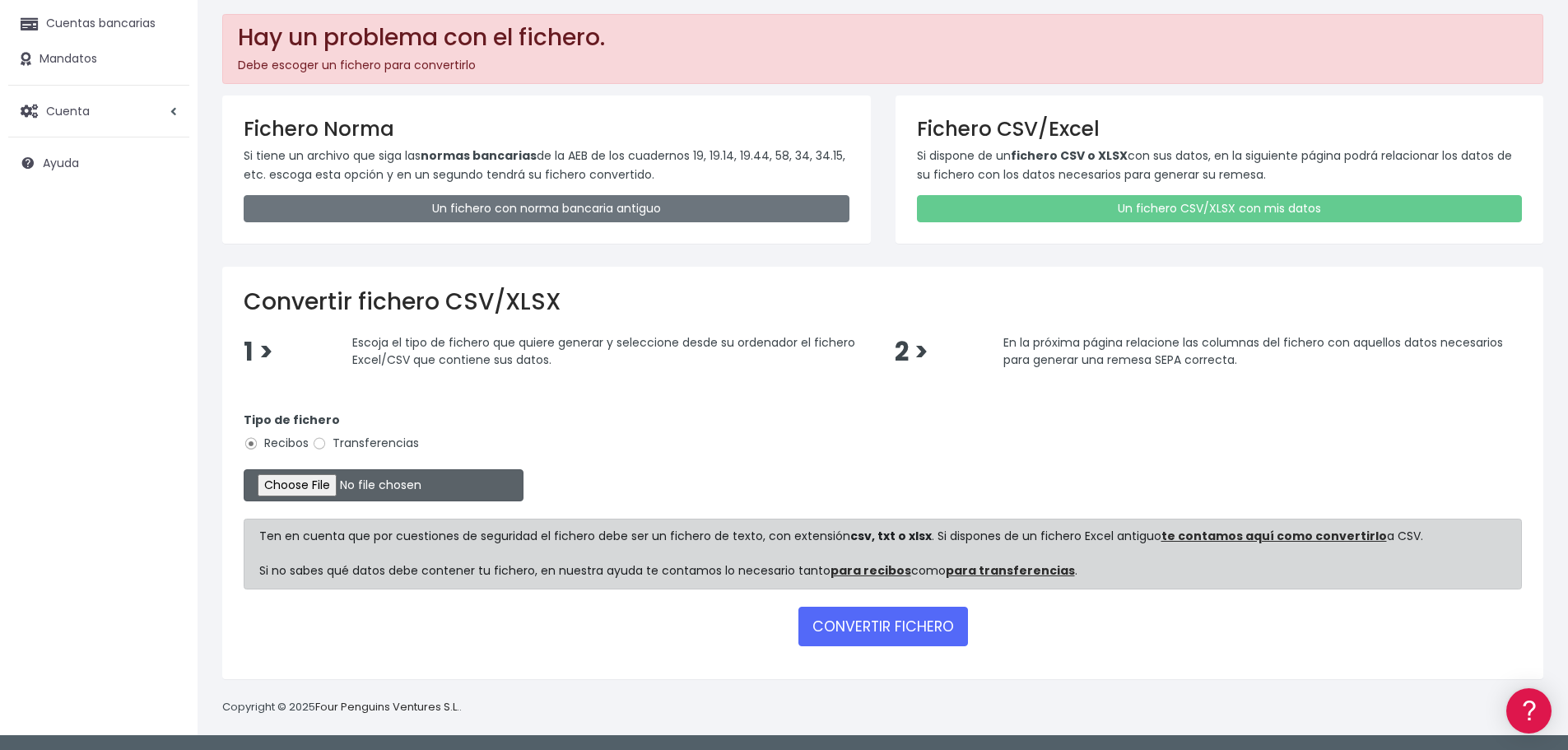
scroll to position [176, 0]
click at [874, 628] on button "CONVERTIR FICHERO" at bounding box center [883, 625] width 169 height 39
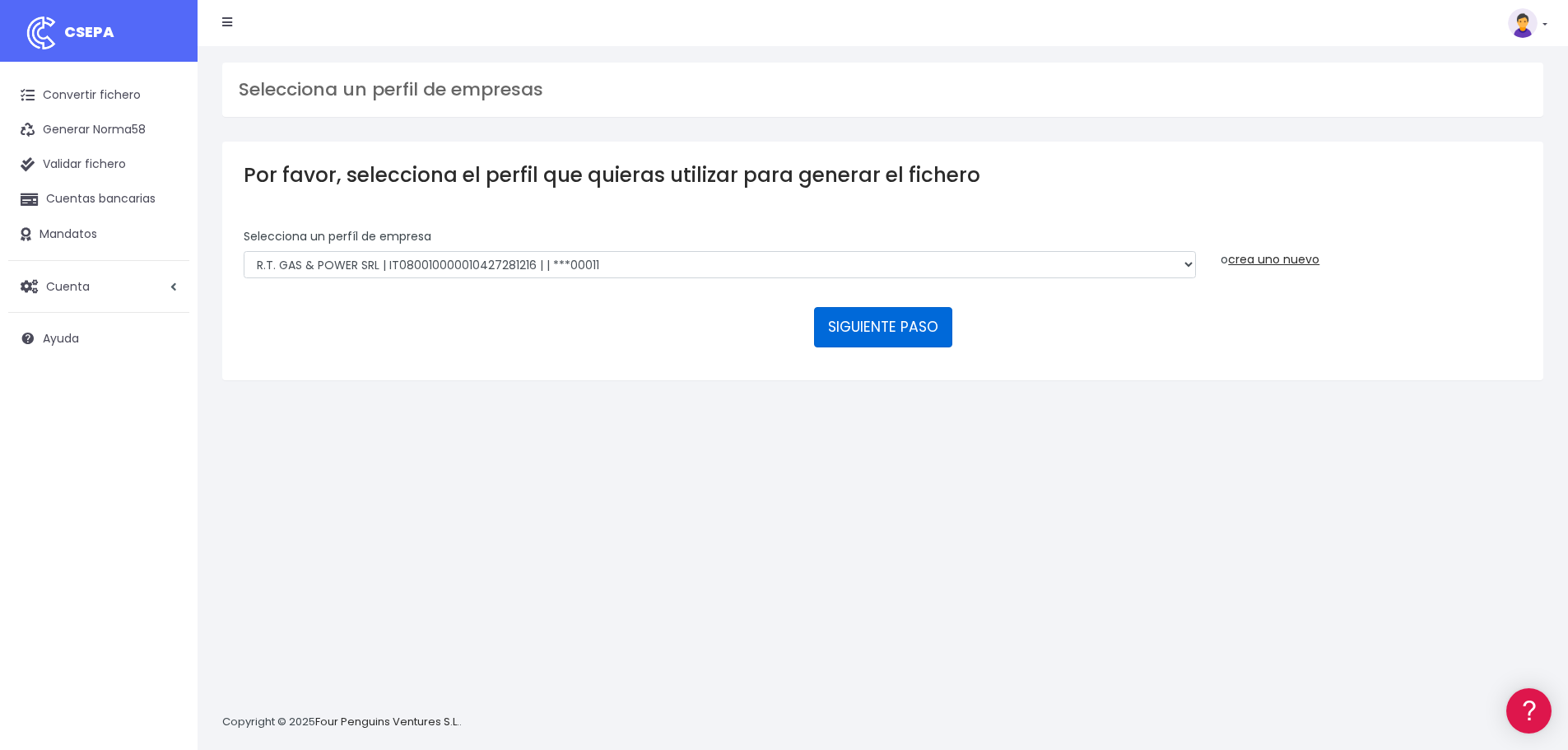
click at [878, 329] on button "SIGUIENTE PASO" at bounding box center [883, 326] width 138 height 39
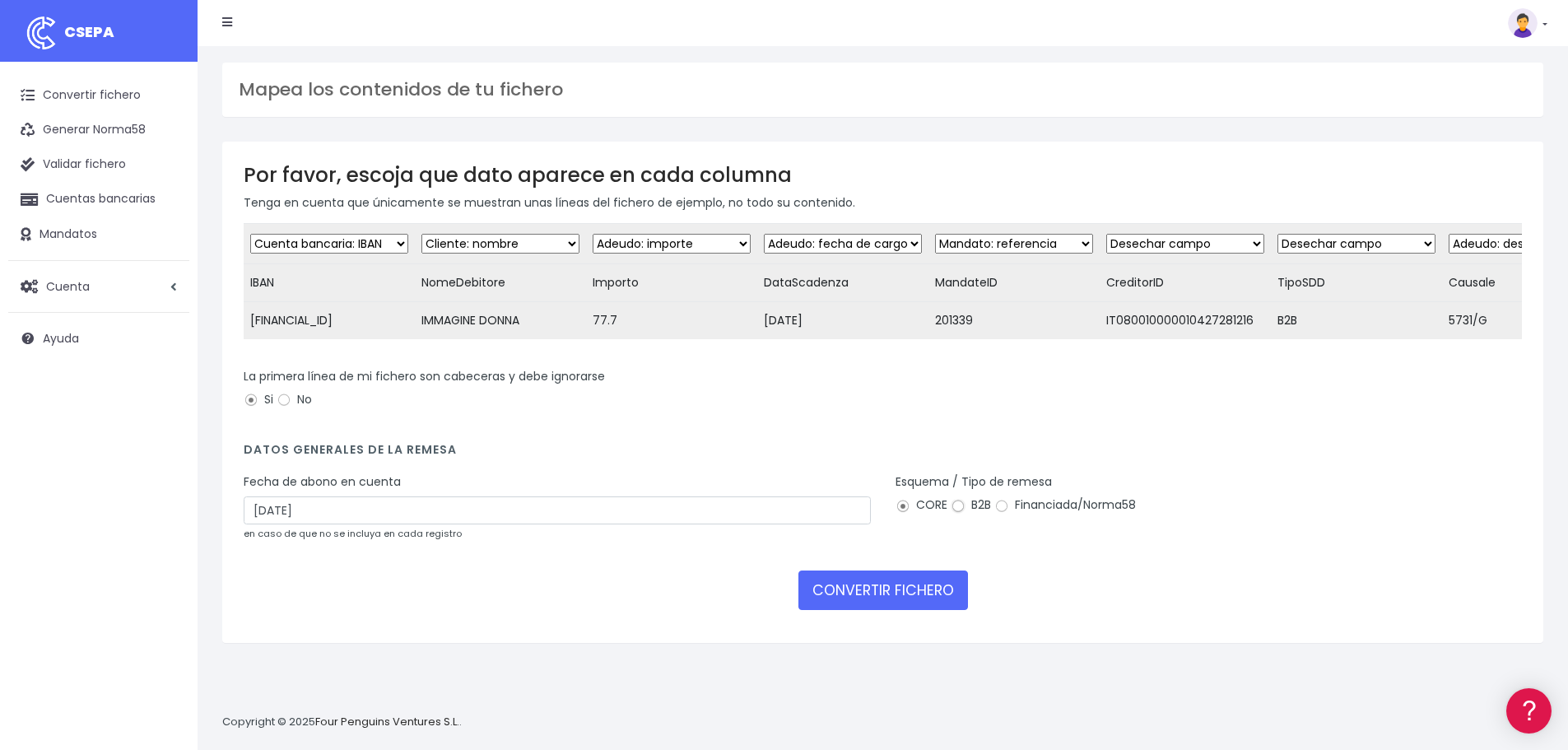
click at [958, 514] on input "B2B" at bounding box center [959, 506] width 15 height 15
radio input "true"
click at [1260, 246] on select "Desechar campo Cliente: nombre Cliente: DNI Cliente: Email Cliente: Dirección C…" at bounding box center [1185, 244] width 158 height 20
click at [1123, 234] on select "Desechar campo Cliente: nombre Cliente: DNI Cliente: Email Cliente: Dirección C…" at bounding box center [1185, 244] width 158 height 20
click at [1027, 242] on select "Desechar campo Cliente: nombre Cliente: DNI Cliente: Email Cliente: Dirección C…" at bounding box center [1014, 244] width 158 height 20
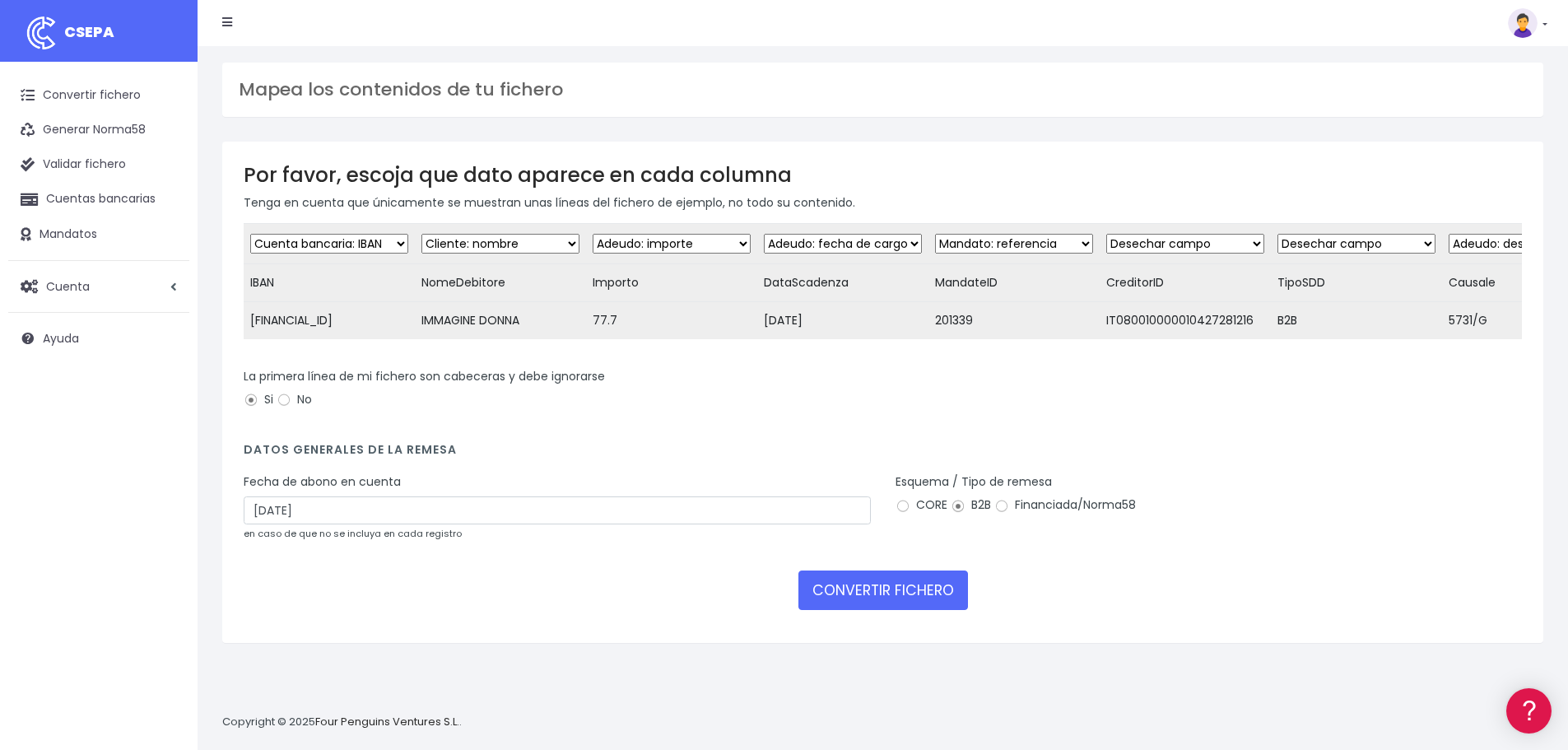
click at [1027, 242] on select "Desechar campo Cliente: nombre Cliente: DNI Cliente: Email Cliente: Dirección C…" at bounding box center [1014, 244] width 158 height 20
click at [847, 597] on button "CONVERTIR FICHERO" at bounding box center [883, 590] width 169 height 39
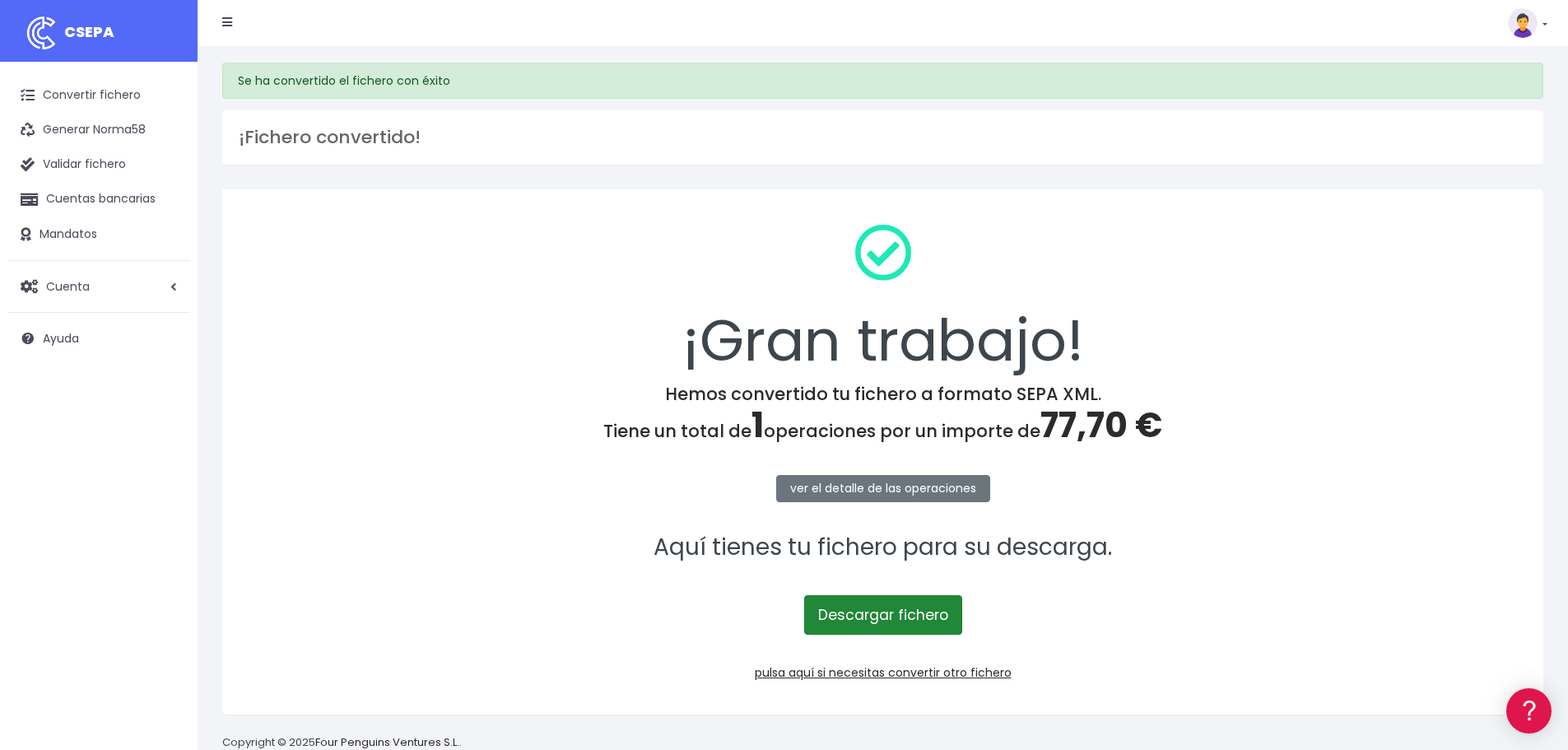
click at [877, 611] on link "Descargar fichero" at bounding box center [883, 614] width 158 height 39
